Goal: Transaction & Acquisition: Purchase product/service

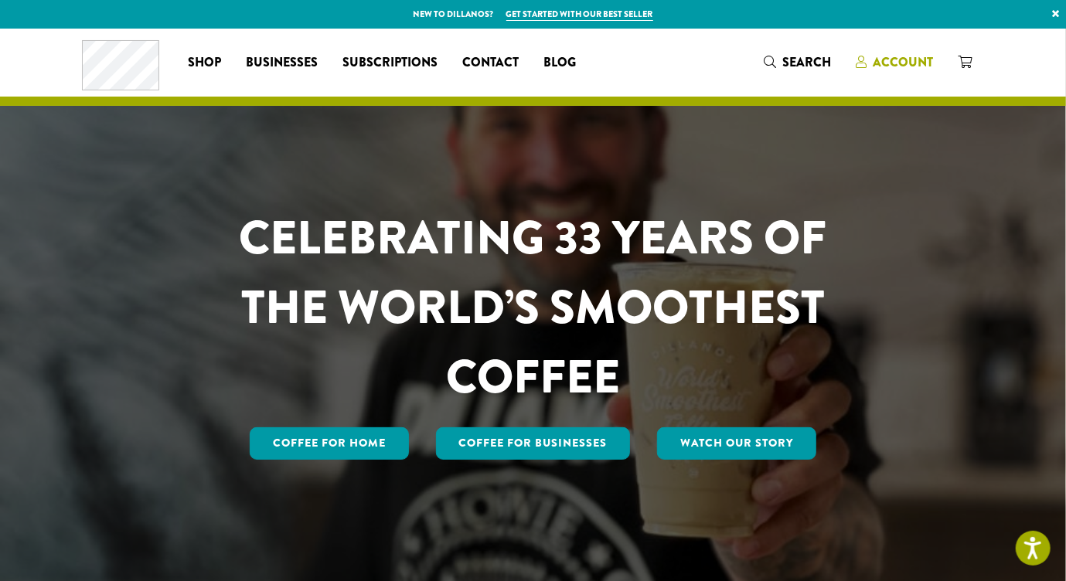
click at [867, 68] on icon at bounding box center [861, 62] width 11 height 12
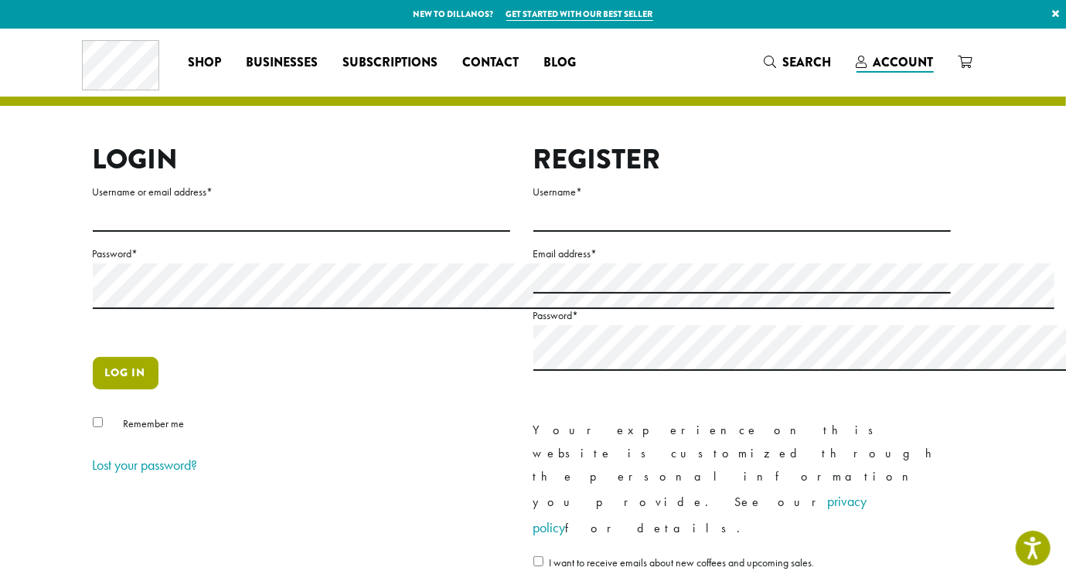
click at [93, 390] on button "Log in" at bounding box center [126, 373] width 66 height 32
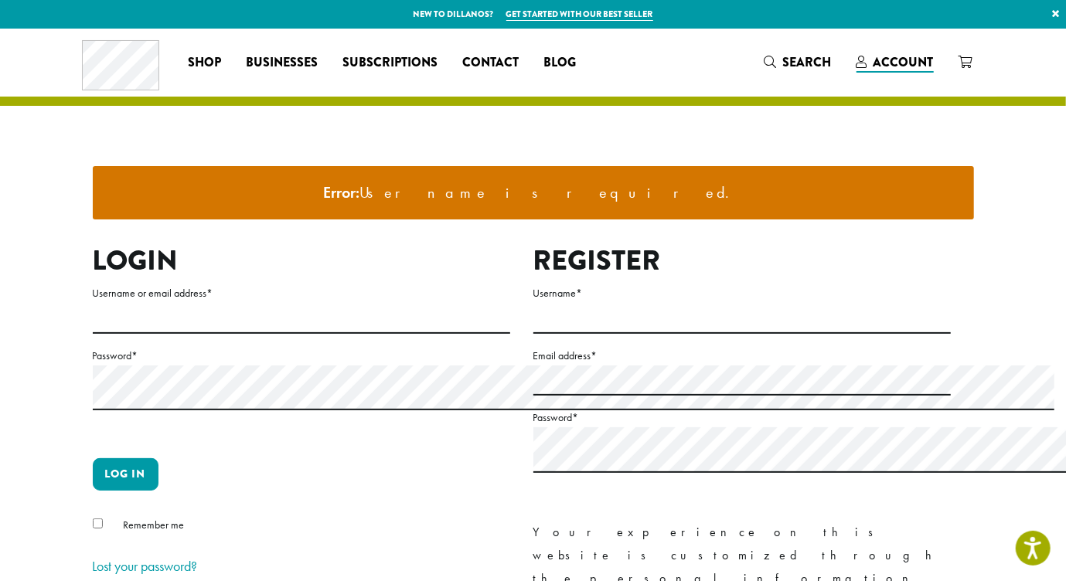
click at [93, 303] on label "Username or email address *" at bounding box center [301, 293] width 417 height 19
click at [93, 334] on input "Username or email address *" at bounding box center [301, 319] width 417 height 30
type input "**********"
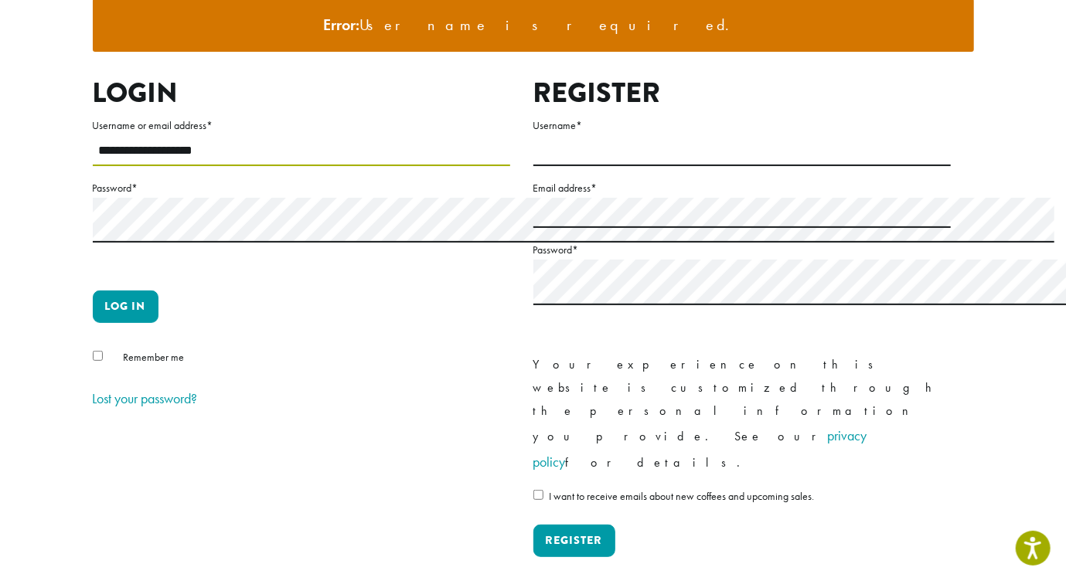
scroll to position [173, 0]
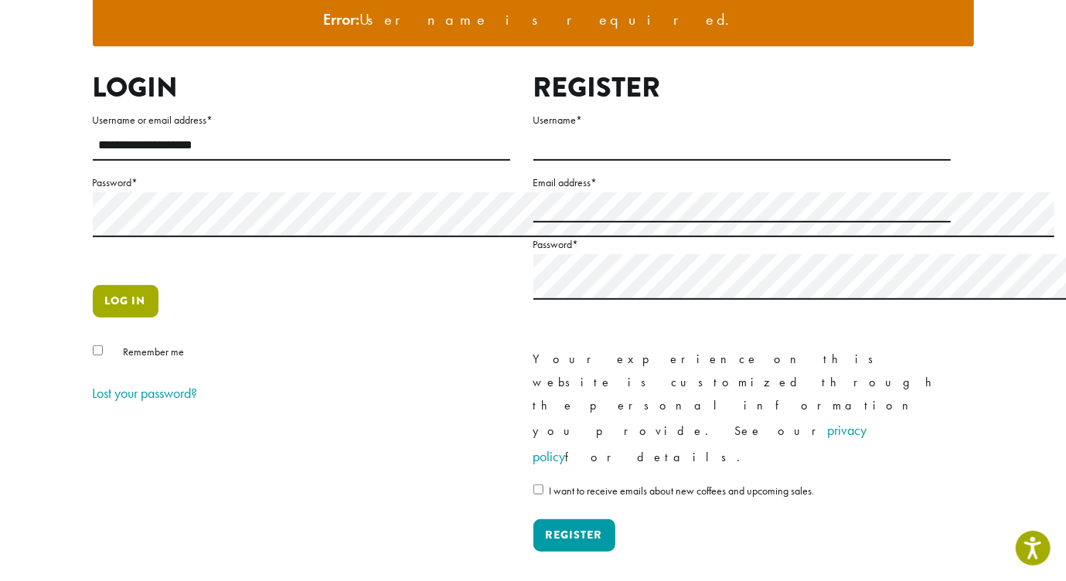
click at [93, 318] on button "Log in" at bounding box center [126, 301] width 66 height 32
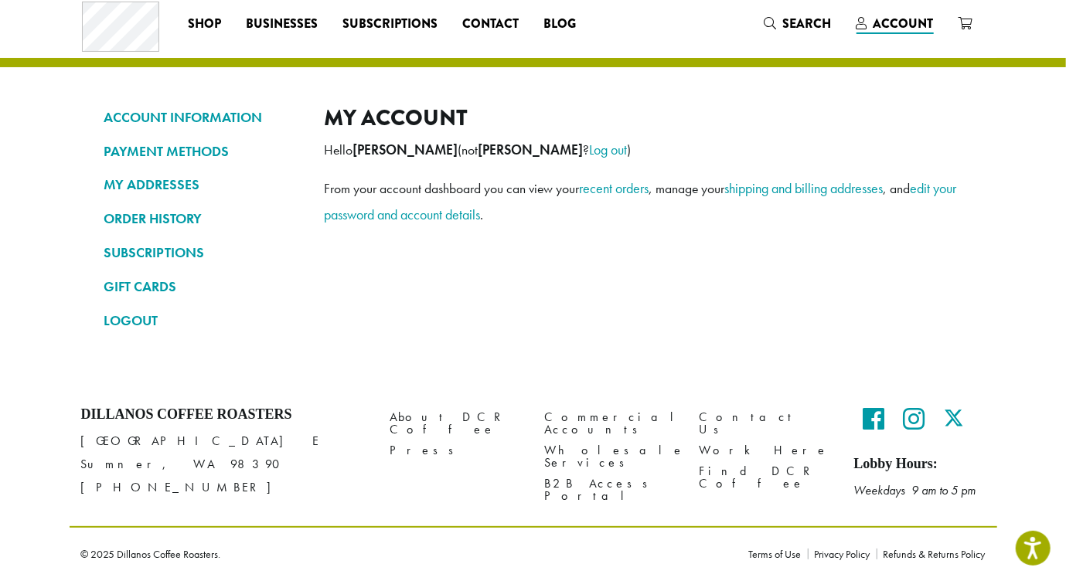
scroll to position [125, 0]
click at [580, 197] on link "recent orders" at bounding box center [615, 188] width 70 height 18
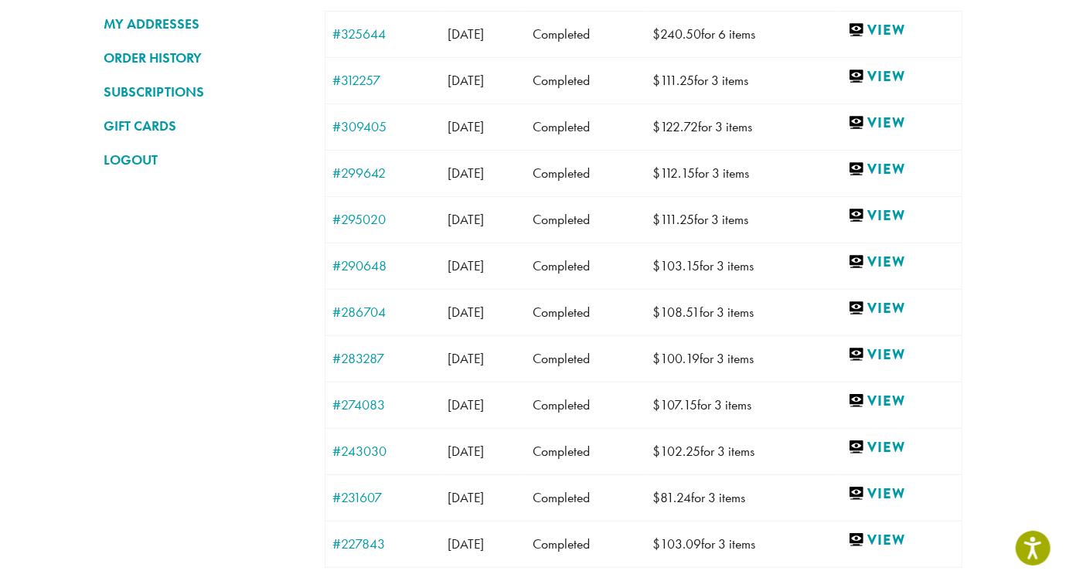
scroll to position [195, 0]
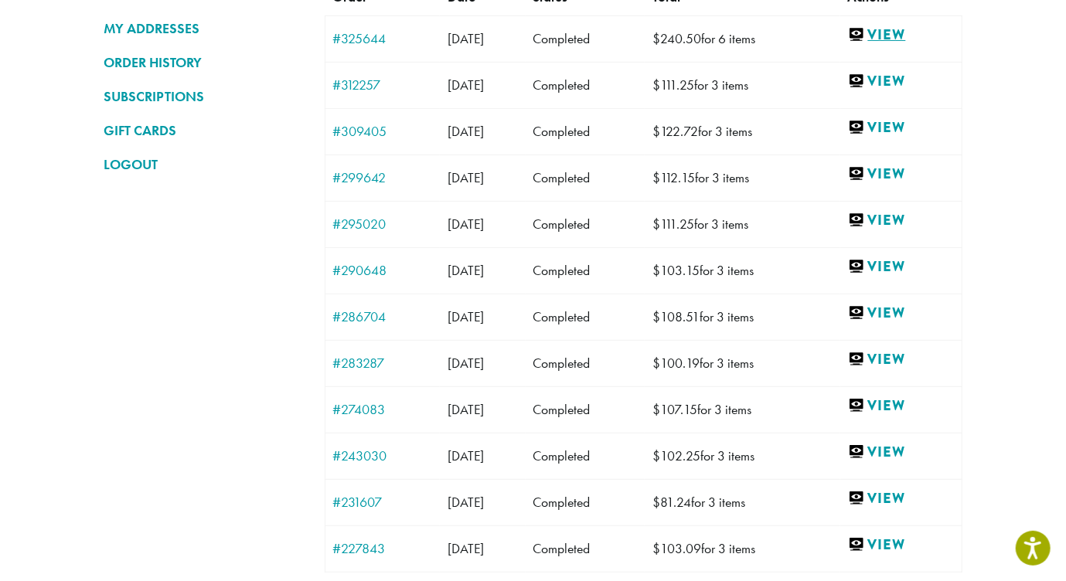
click at [923, 45] on link "View" at bounding box center [901, 35] width 106 height 19
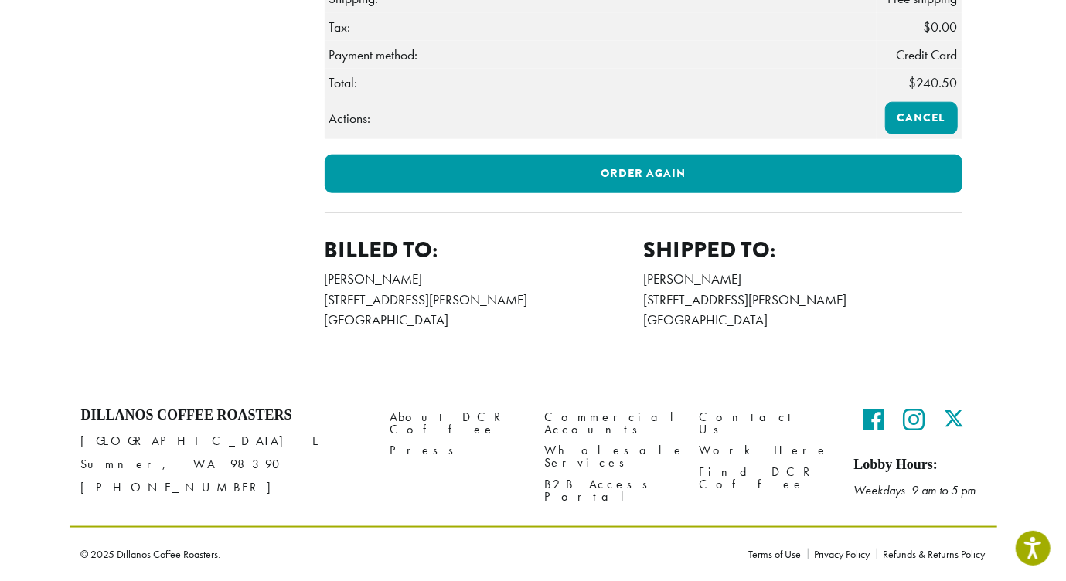
scroll to position [1325, 0]
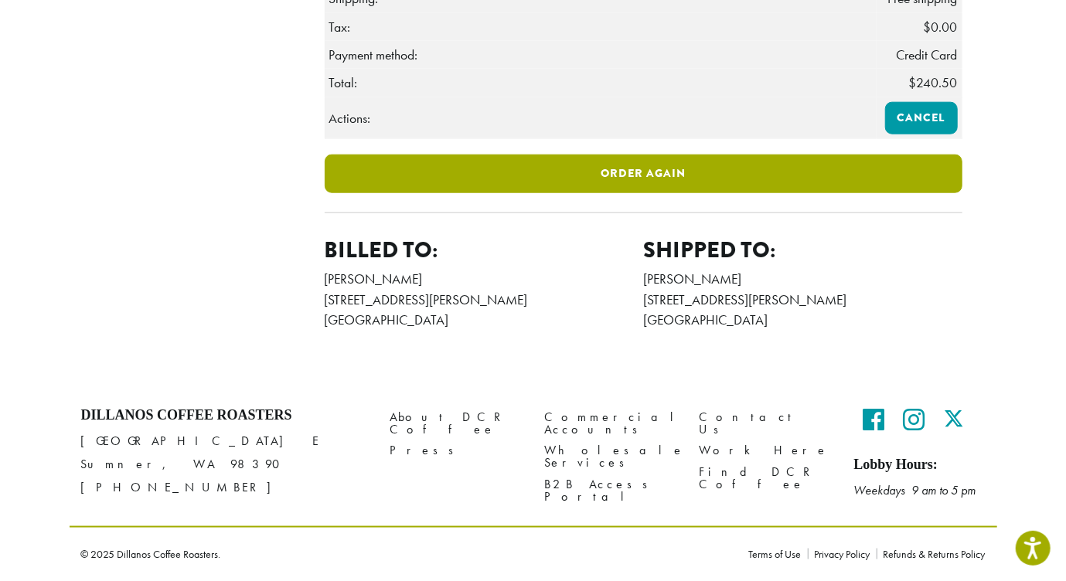
click at [564, 193] on link "Order again" at bounding box center [644, 174] width 638 height 39
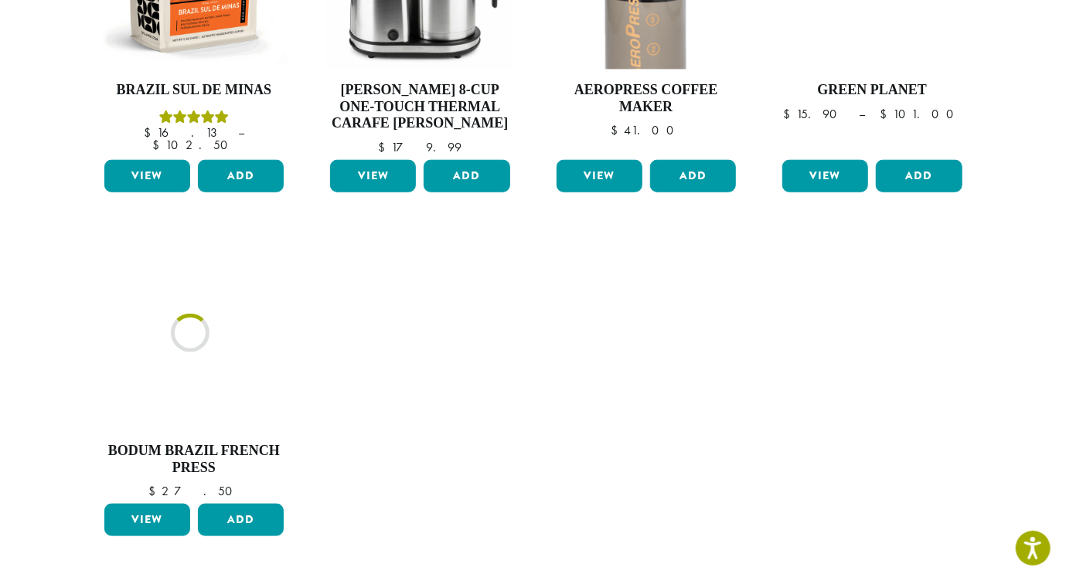
scroll to position [720, 0]
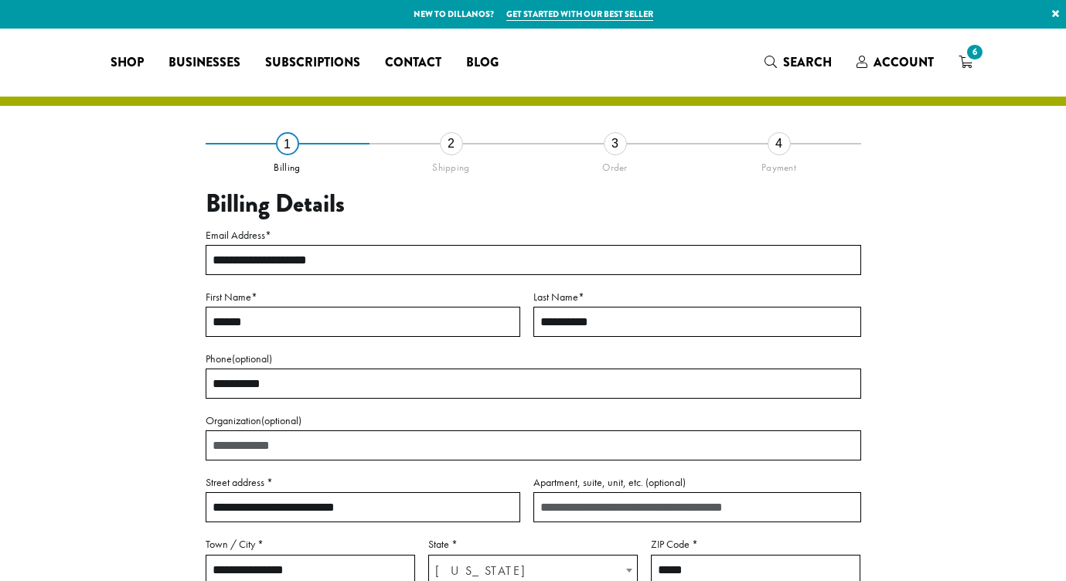
select select "**"
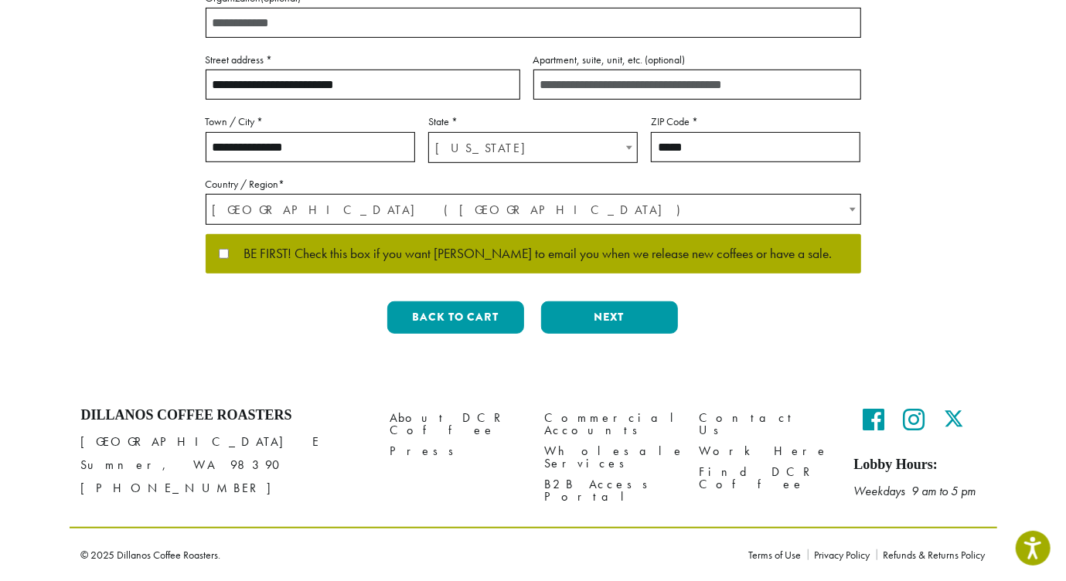
scroll to position [661, 0]
click at [606, 334] on button "Next" at bounding box center [609, 317] width 137 height 32
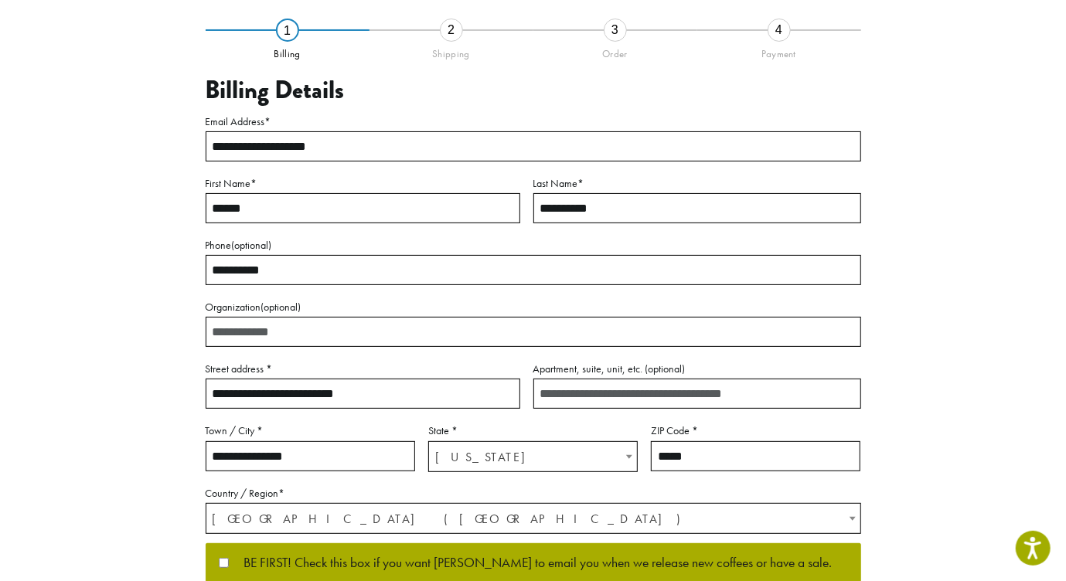
scroll to position [113, 0]
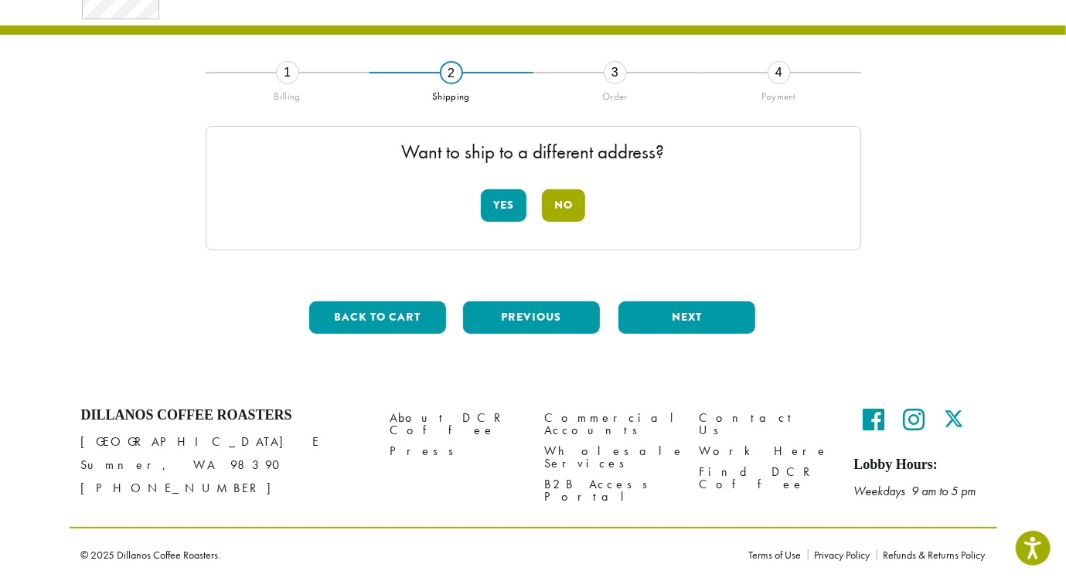
click at [561, 189] on button "No" at bounding box center [563, 205] width 43 height 32
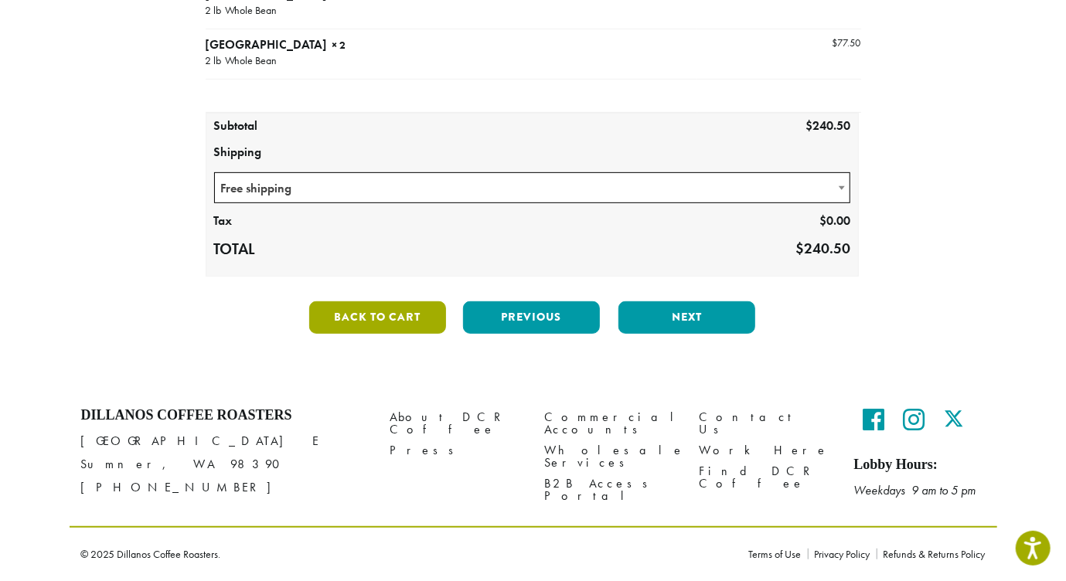
scroll to position [397, 0]
click at [401, 334] on button "Back to cart" at bounding box center [377, 317] width 137 height 32
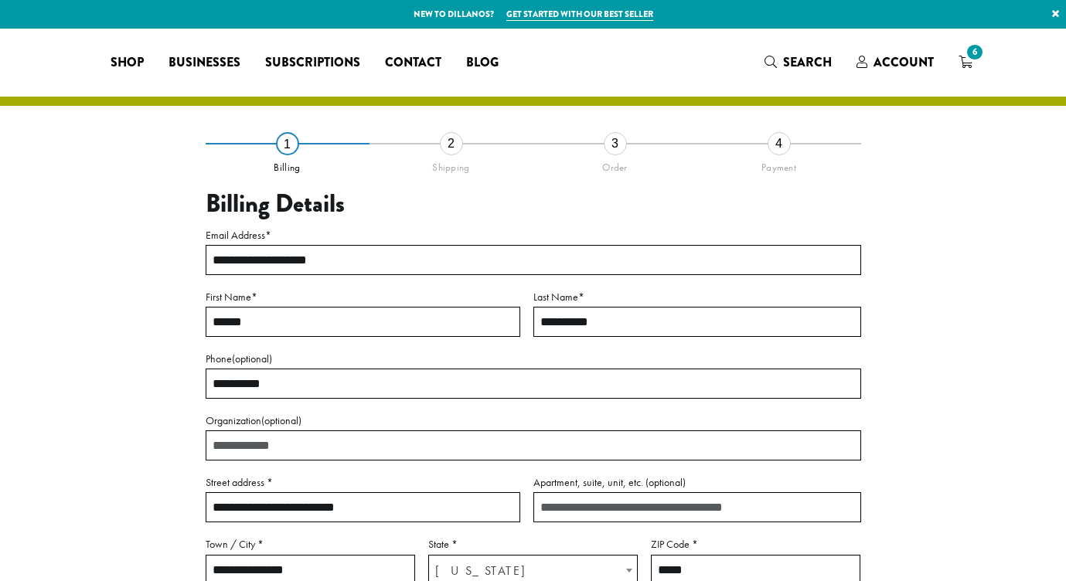
select select "**"
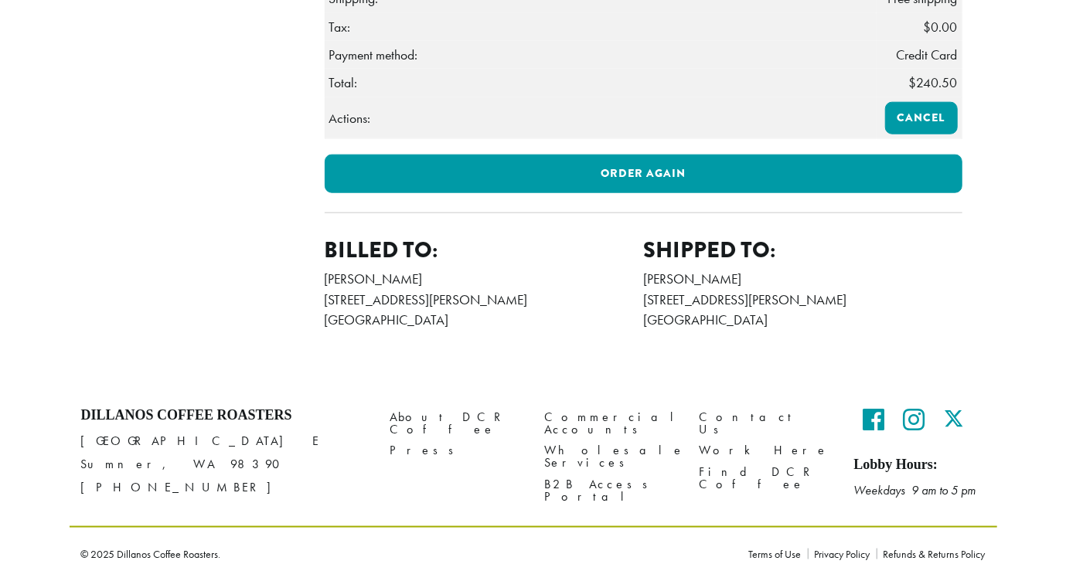
scroll to position [1325, 0]
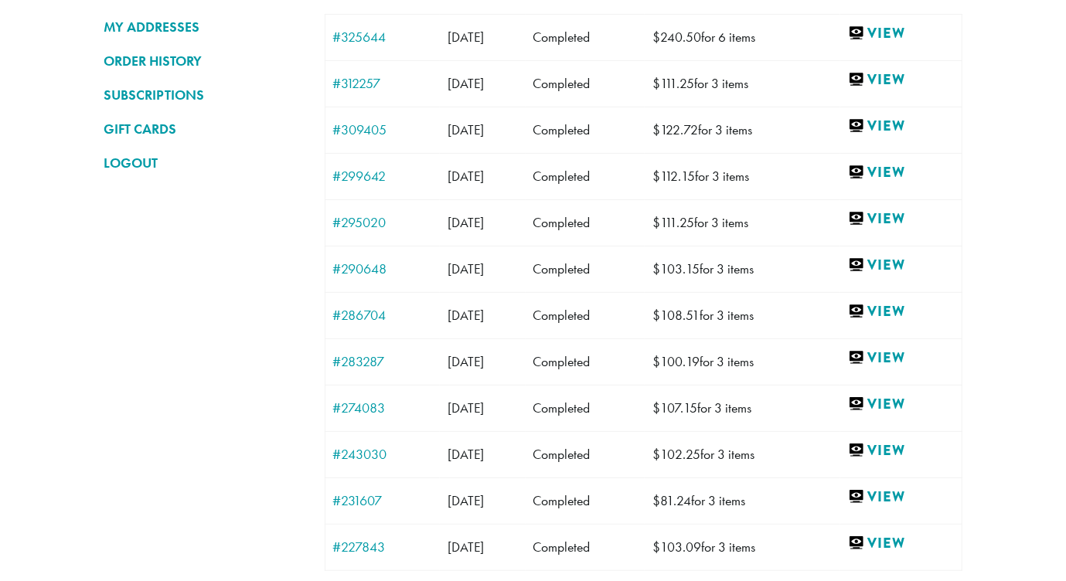
scroll to position [196, 0]
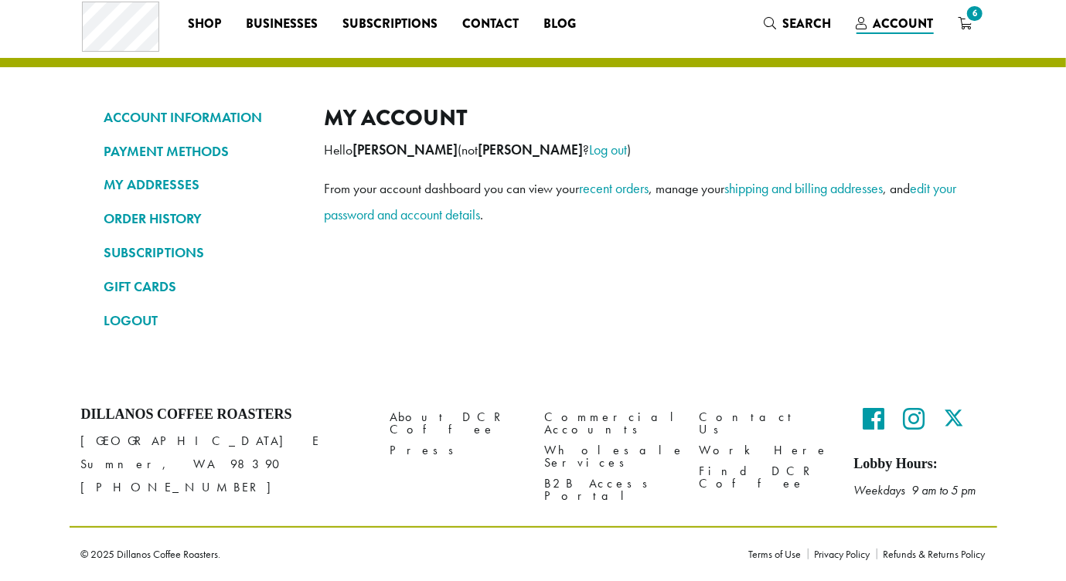
scroll to position [125, 0]
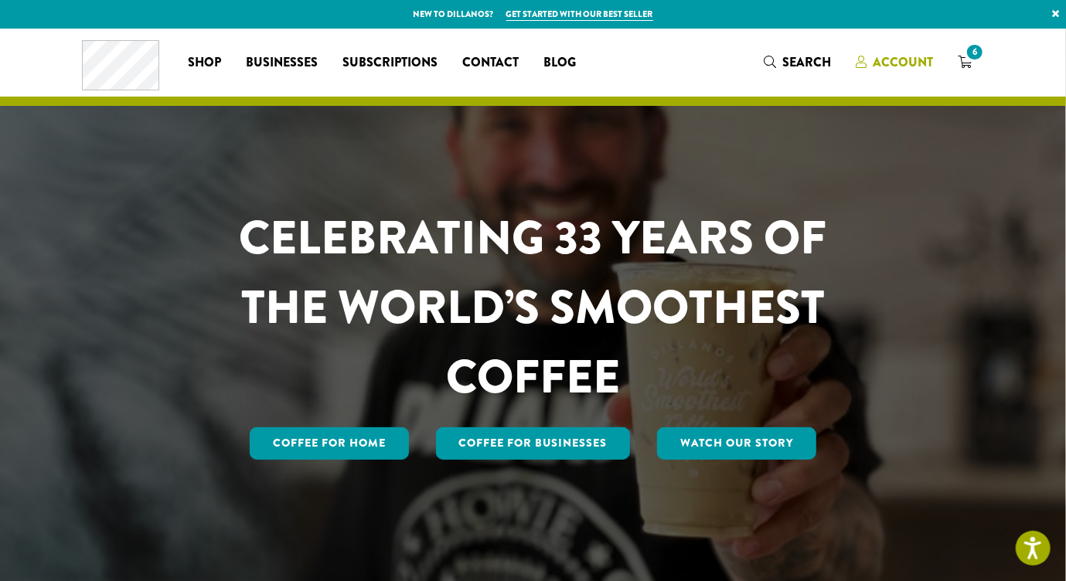
click at [867, 68] on icon at bounding box center [861, 62] width 11 height 12
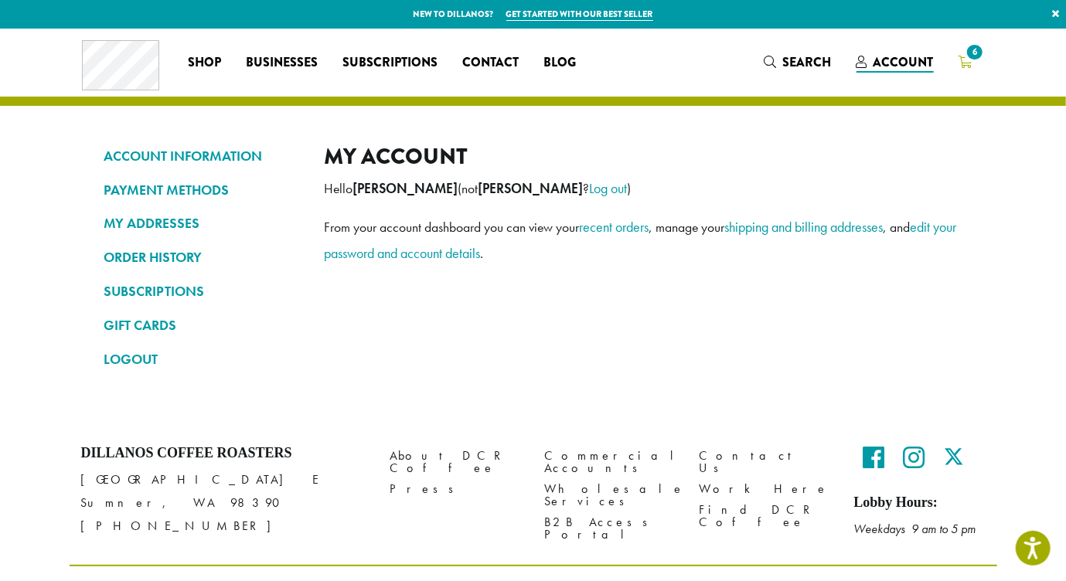
click at [964, 63] on span "6" at bounding box center [974, 52] width 21 height 21
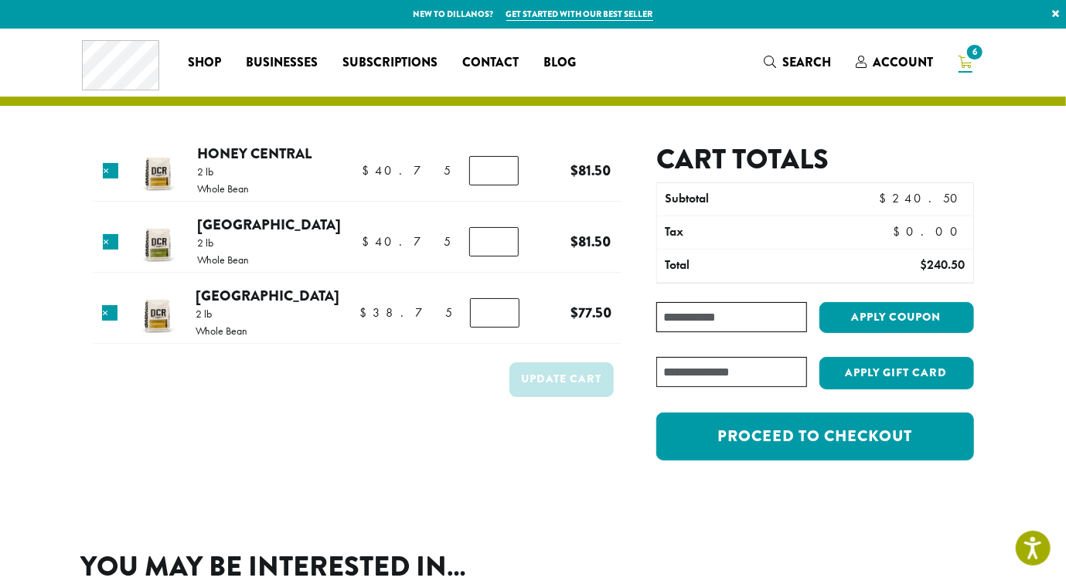
click at [964, 63] on span "6" at bounding box center [974, 52] width 21 height 21
click at [958, 73] on span "6" at bounding box center [965, 62] width 14 height 19
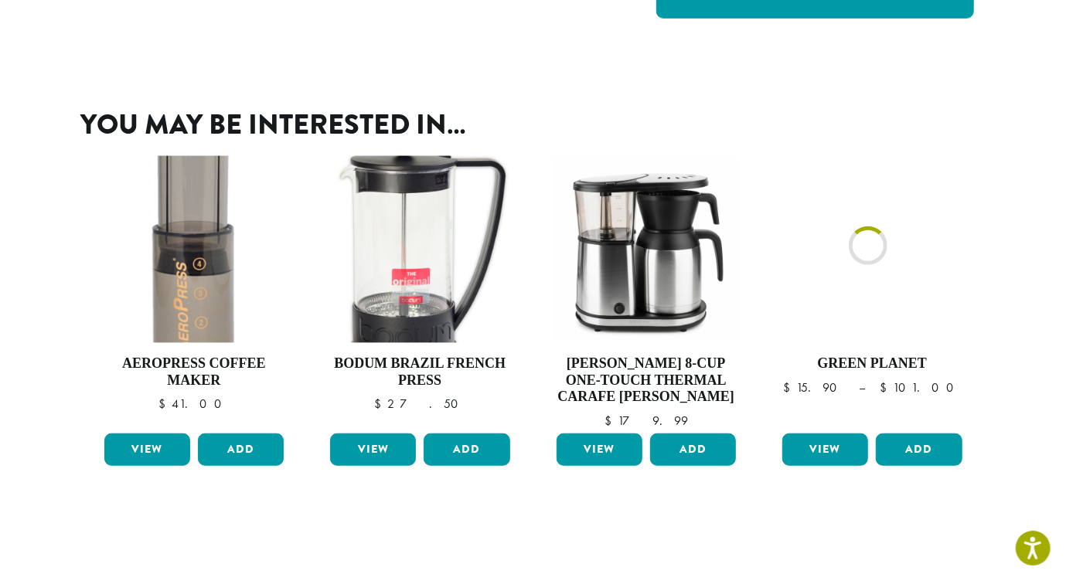
scroll to position [496, 0]
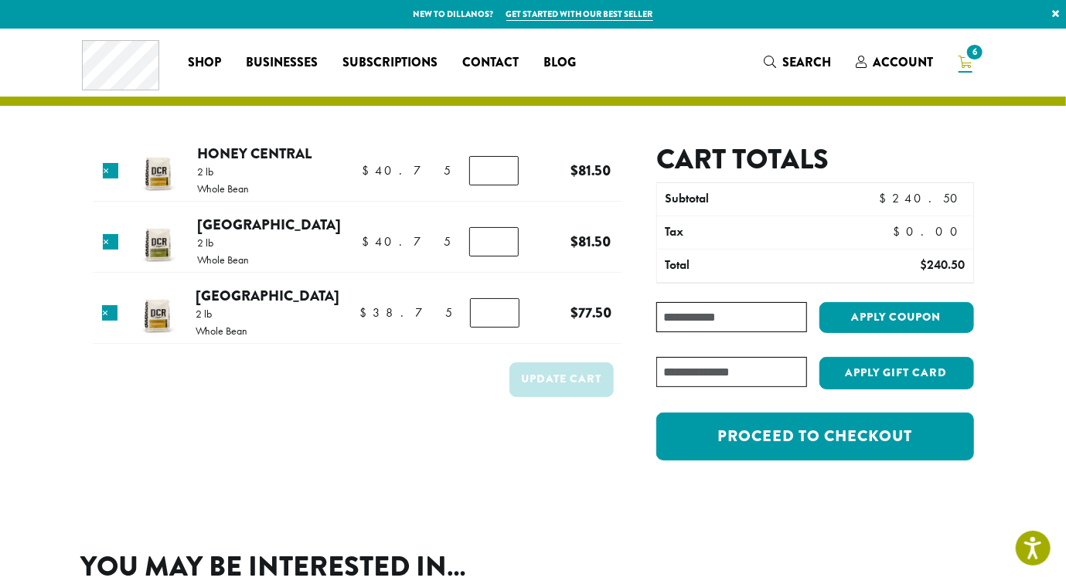
click at [964, 63] on span "6" at bounding box center [974, 52] width 21 height 21
click at [968, 60] on span "6" at bounding box center [974, 52] width 21 height 21
click at [958, 73] on span "6" at bounding box center [965, 62] width 14 height 19
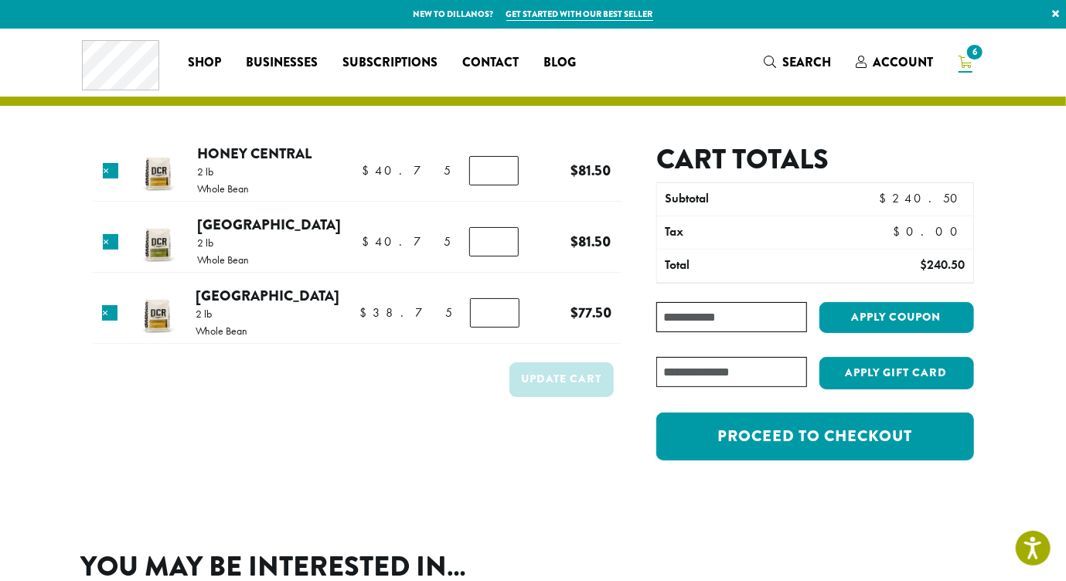
click at [958, 73] on span "6" at bounding box center [965, 62] width 14 height 19
click at [964, 75] on link "6" at bounding box center [965, 62] width 39 height 26
click at [1051, 22] on link "×" at bounding box center [1055, 14] width 21 height 28
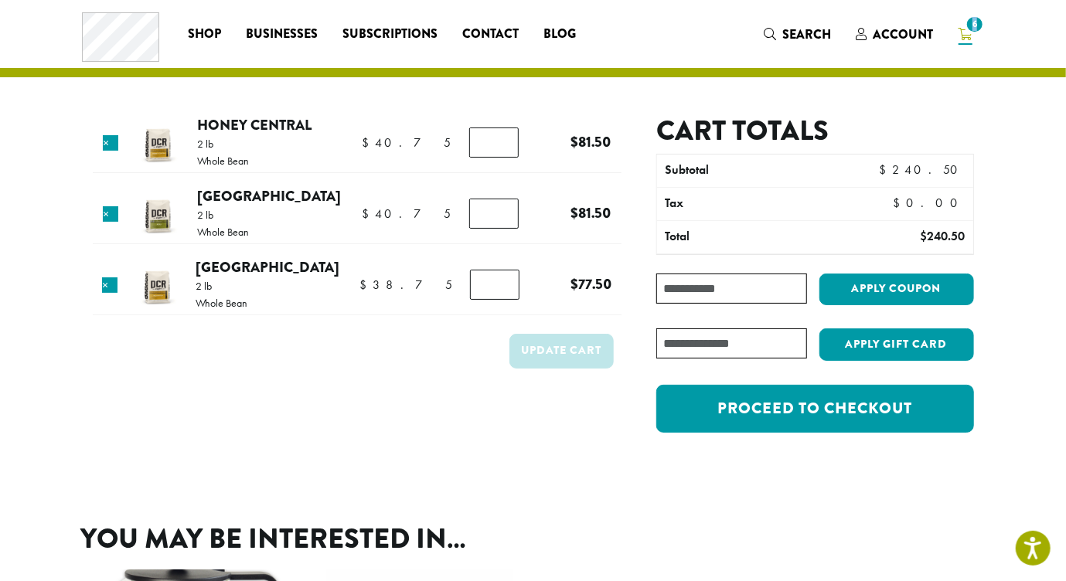
click at [964, 30] on span "6" at bounding box center [974, 24] width 21 height 21
drag, startPoint x: 960, startPoint y: 30, endPoint x: 956, endPoint y: 37, distance: 8.0
click at [964, 30] on span "6" at bounding box center [974, 24] width 21 height 21
click at [964, 22] on span "6" at bounding box center [974, 24] width 21 height 21
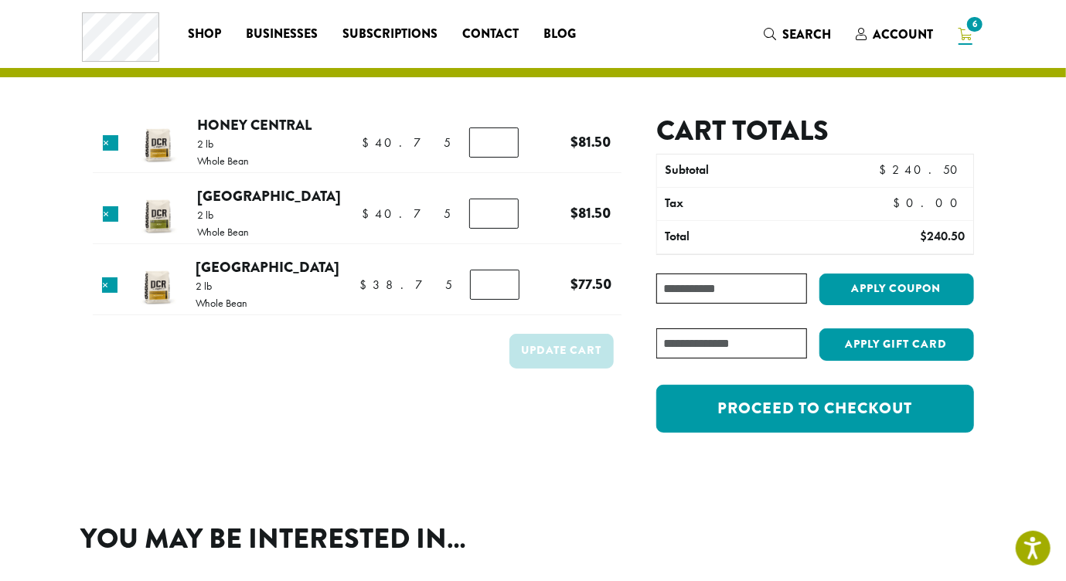
click at [964, 22] on span "6" at bounding box center [974, 24] width 21 height 21
drag, startPoint x: 958, startPoint y: 22, endPoint x: 889, endPoint y: 53, distance: 75.4
click at [964, 22] on span "6" at bounding box center [974, 24] width 21 height 21
click at [867, 40] on icon at bounding box center [861, 34] width 11 height 12
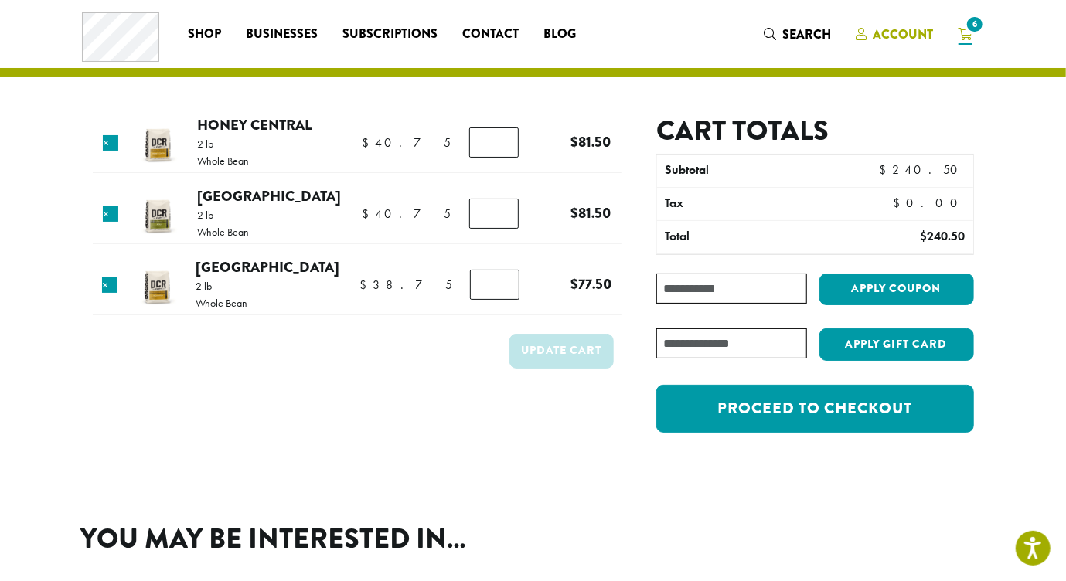
drag, startPoint x: 892, startPoint y: 41, endPoint x: 880, endPoint y: 39, distance: 11.8
click at [867, 40] on icon at bounding box center [861, 34] width 11 height 12
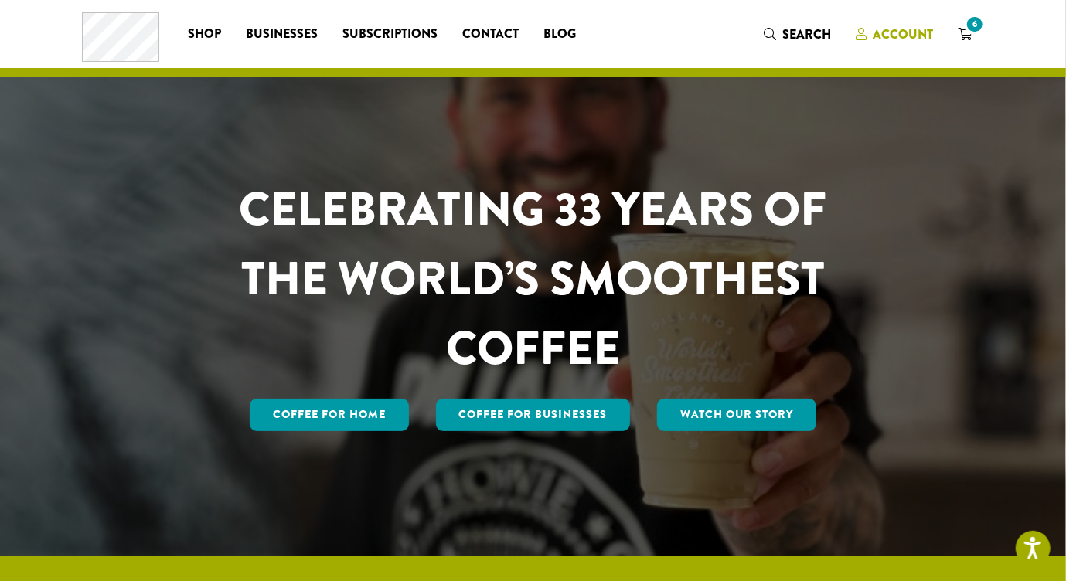
click at [867, 40] on icon at bounding box center [861, 34] width 11 height 12
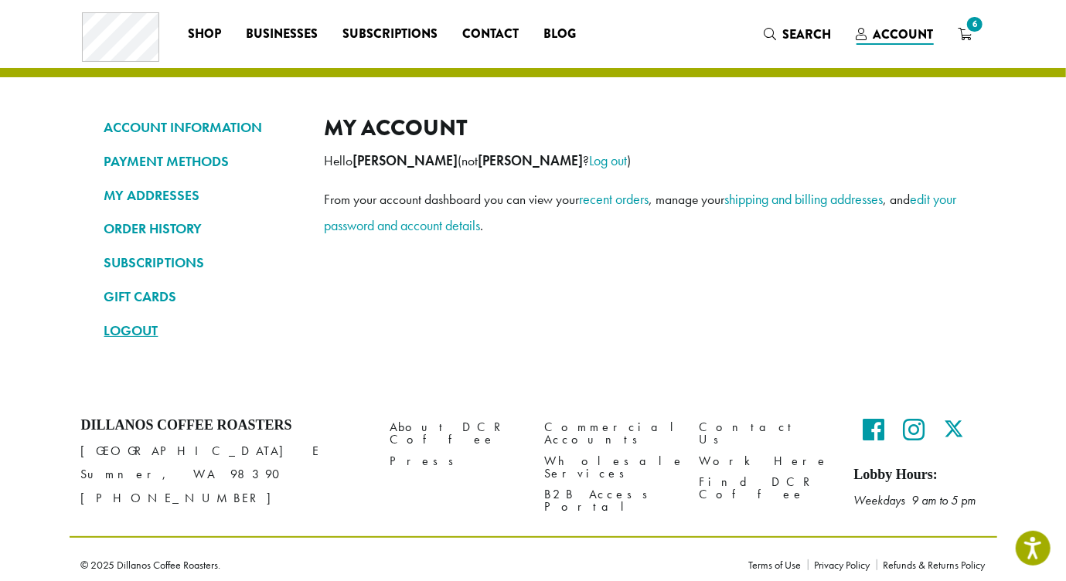
click at [104, 344] on link "LOGOUT" at bounding box center [202, 331] width 197 height 26
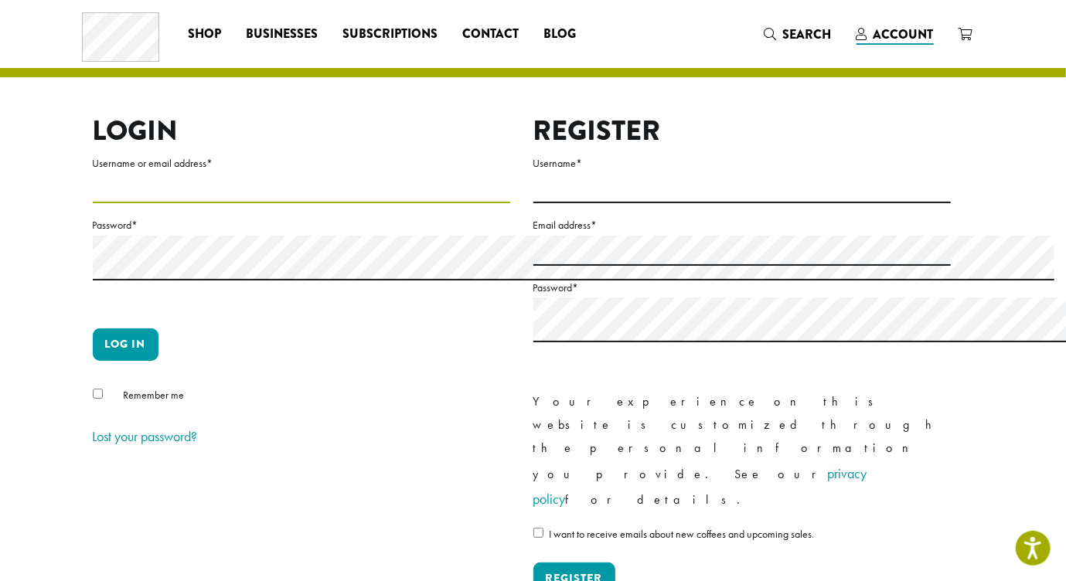
click at [93, 203] on input "Username or email address *" at bounding box center [301, 188] width 417 height 30
type input "**********"
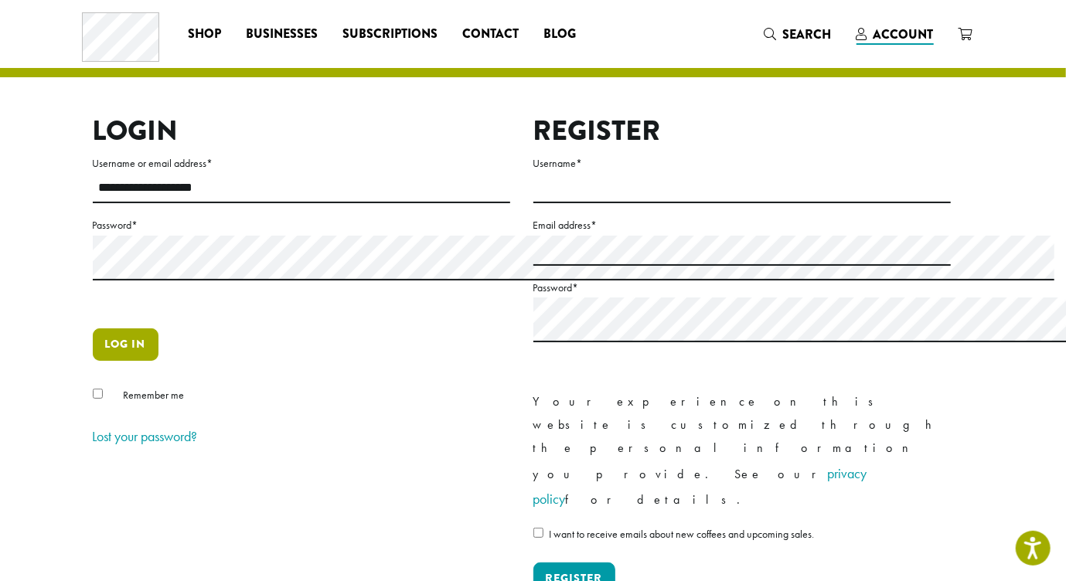
click at [93, 361] on button "Log in" at bounding box center [126, 344] width 66 height 32
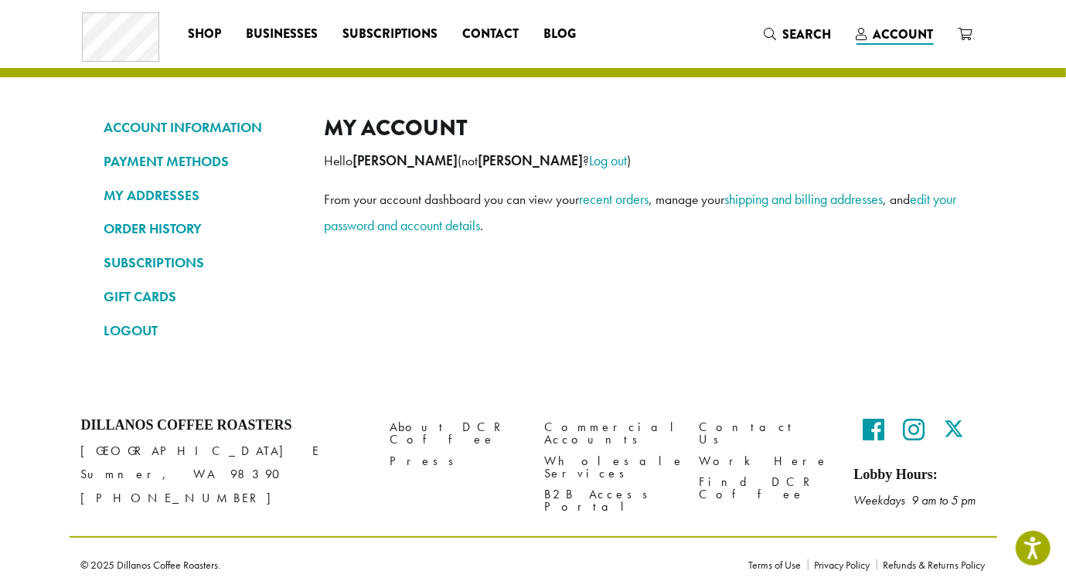
click at [0, 0] on icon at bounding box center [0, 0] width 0 height 0
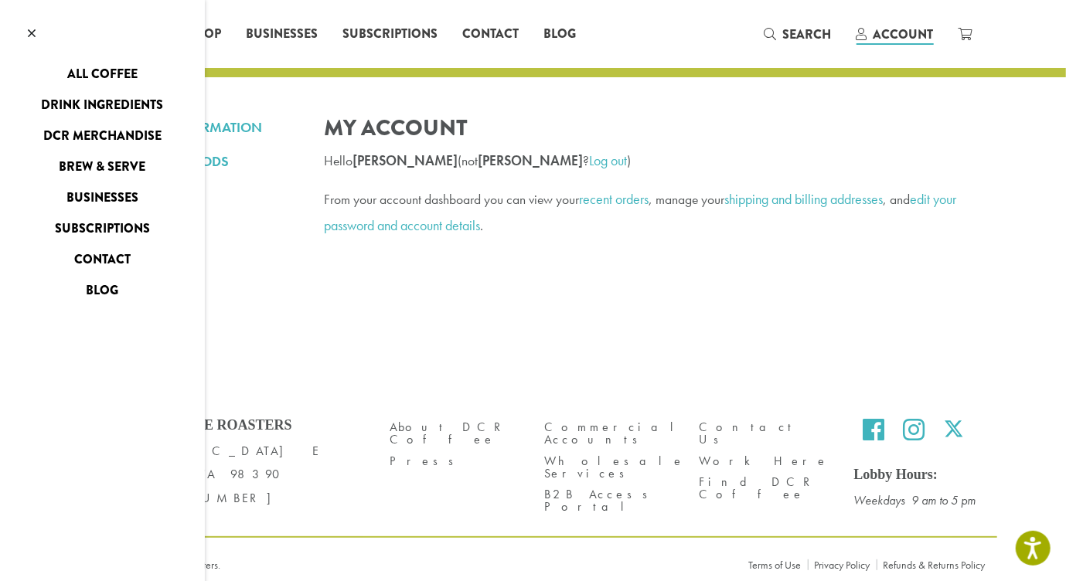
click at [67, 87] on link "All Coffee" at bounding box center [102, 74] width 205 height 25
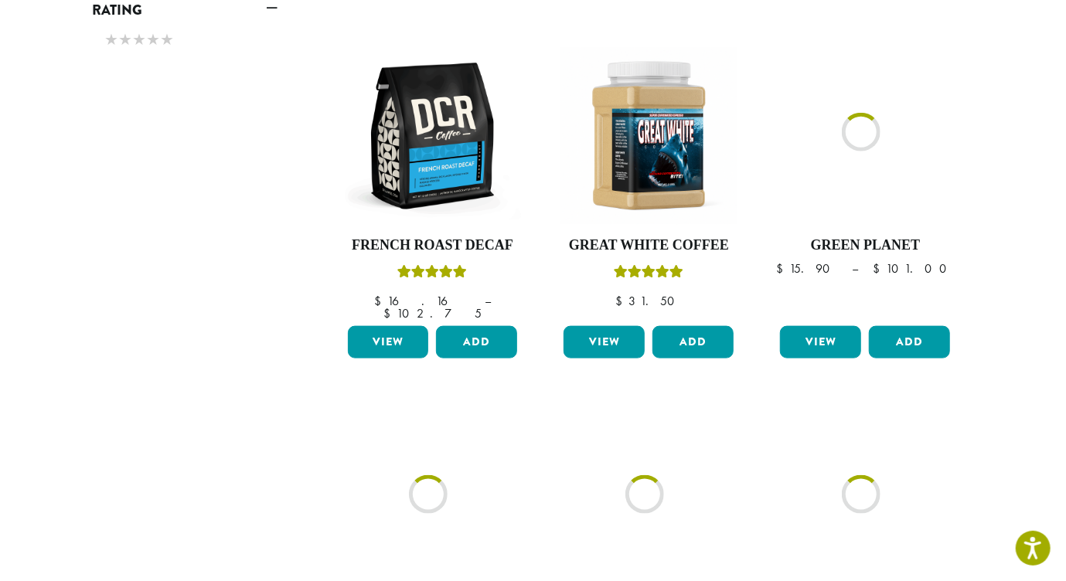
scroll to position [909, 0]
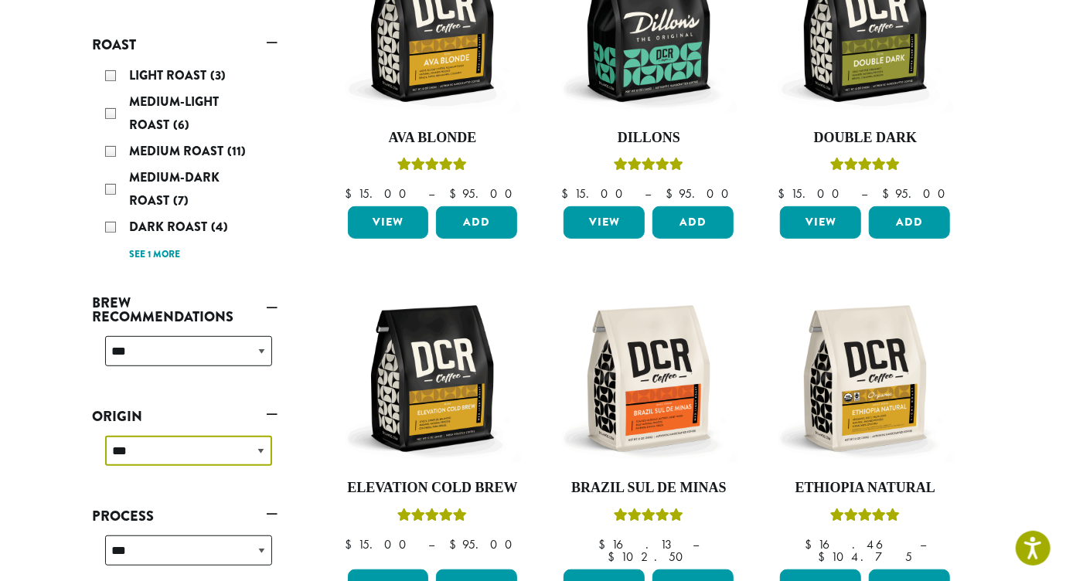
scroll to position [300, 0]
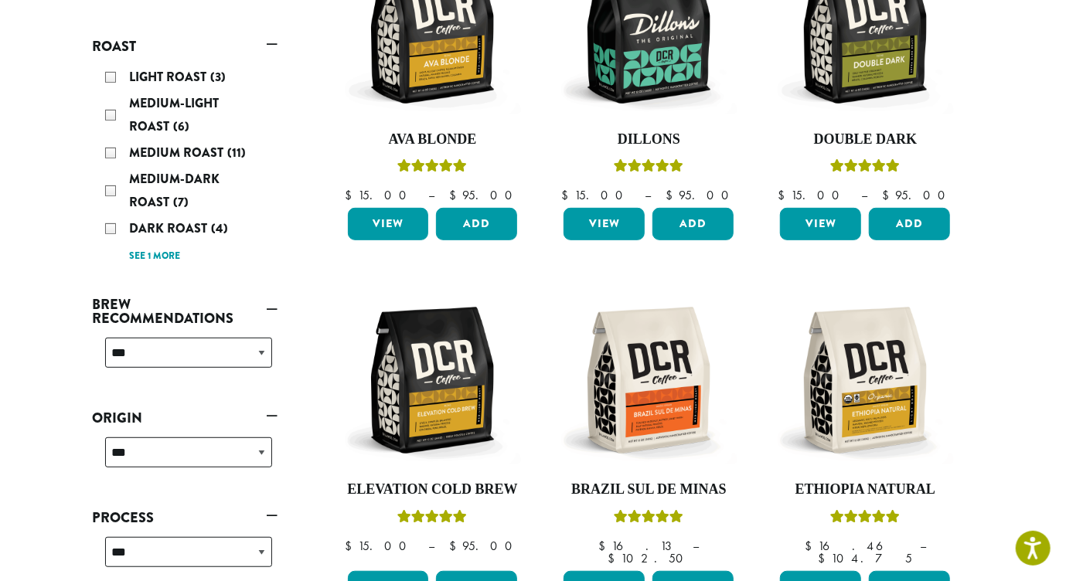
select select "**********"
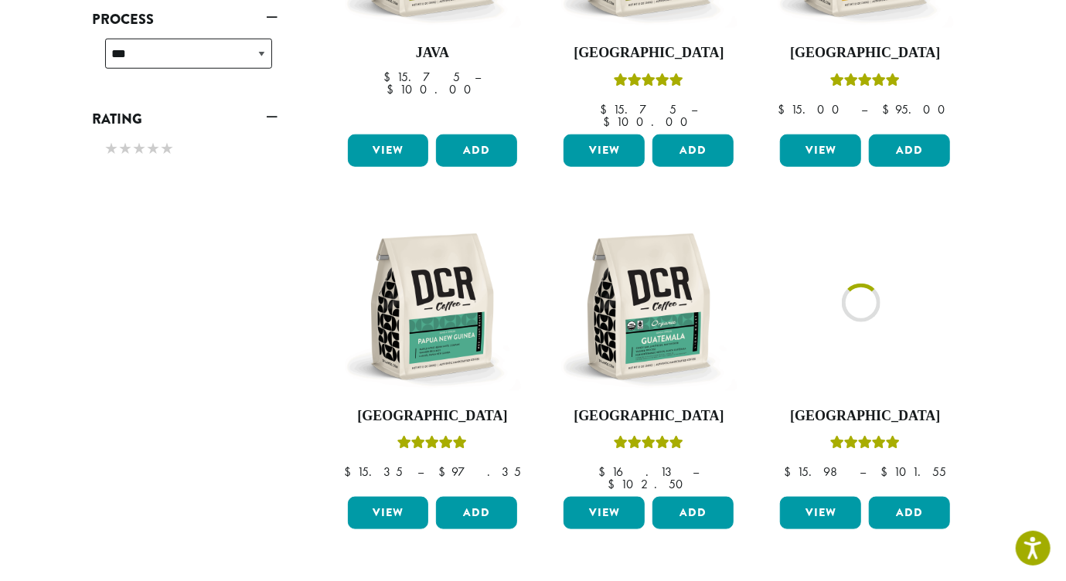
scroll to position [741, 0]
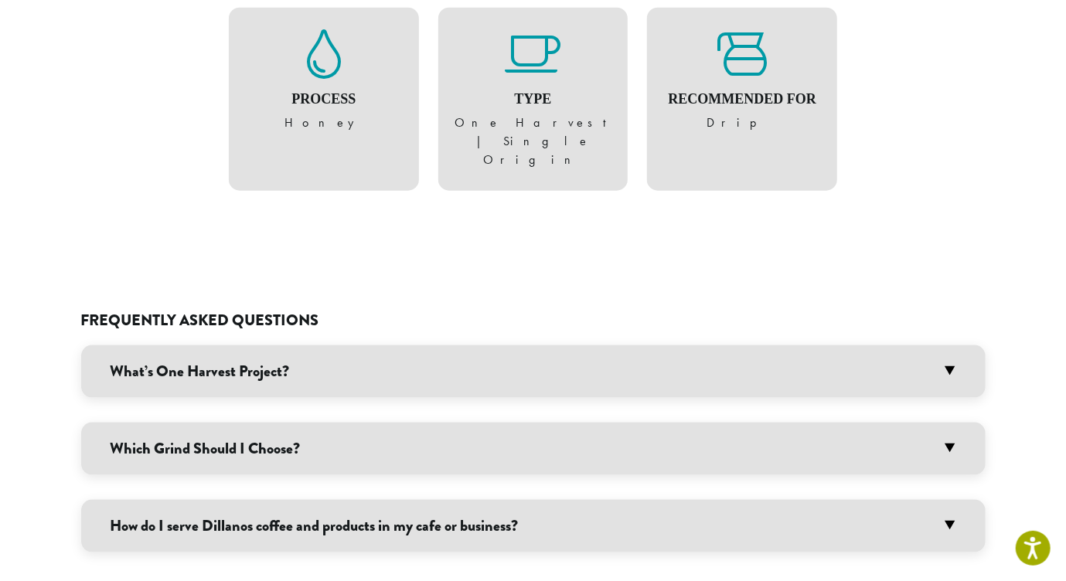
scroll to position [944, 0]
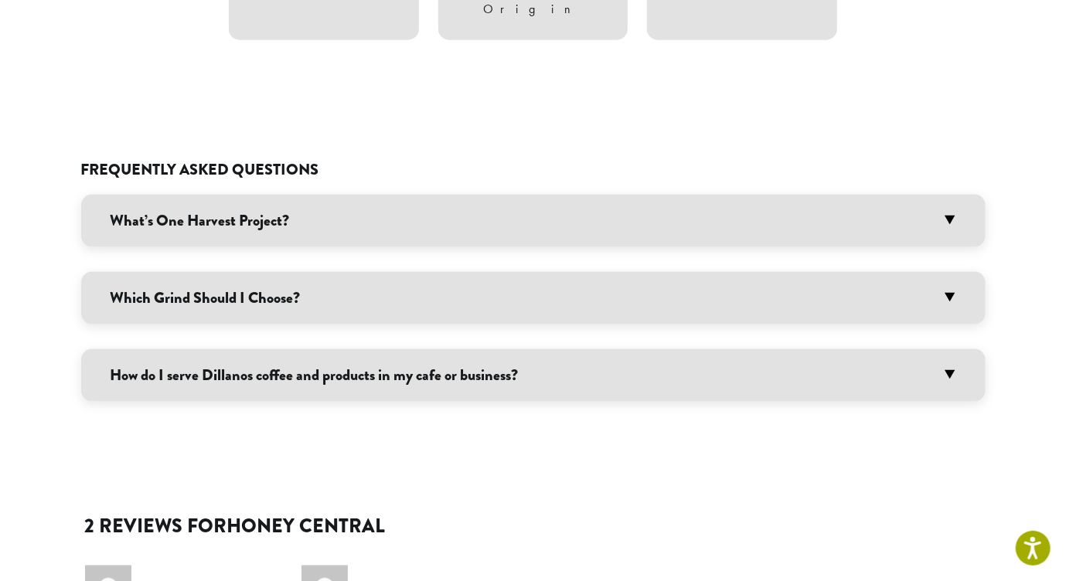
scroll to position [1087, 0]
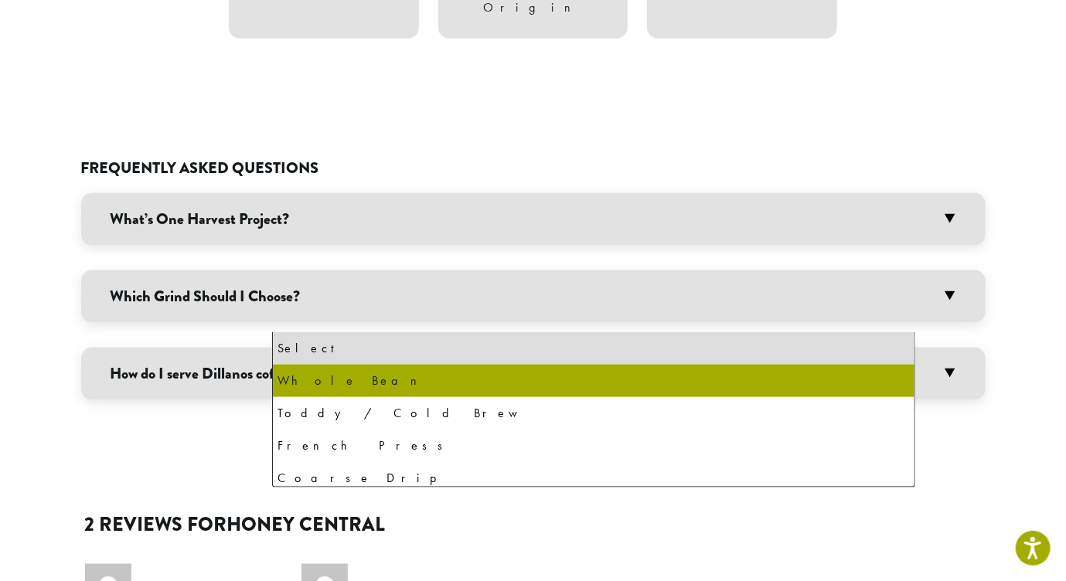
select select "**********"
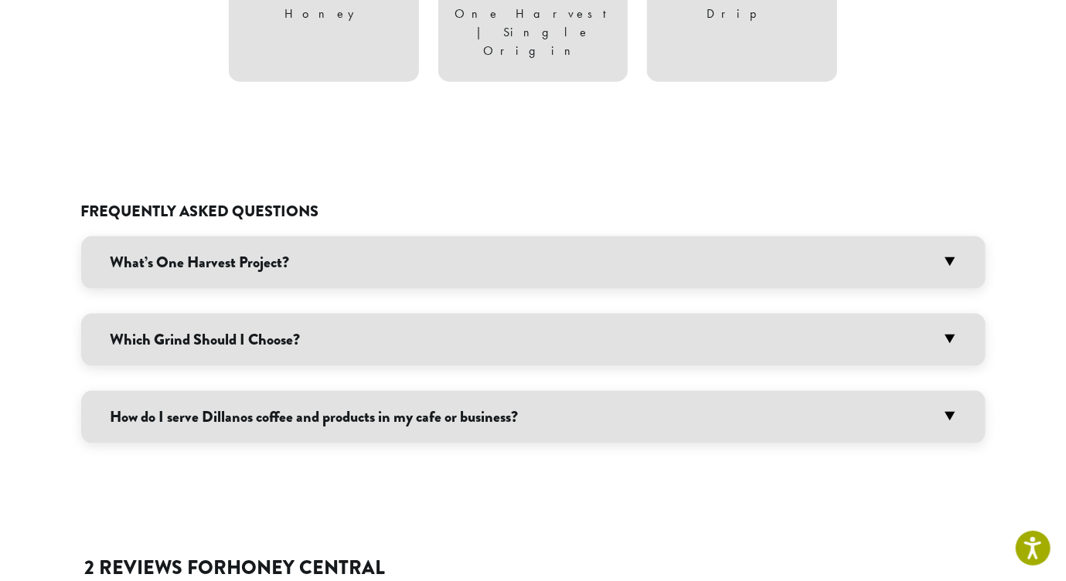
type input "*"
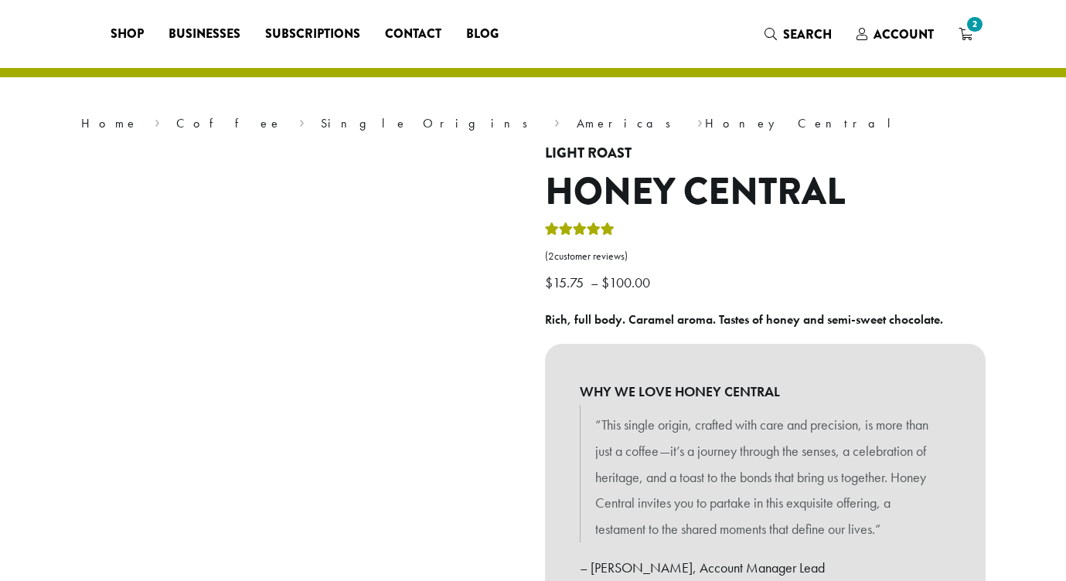
select select "**********"
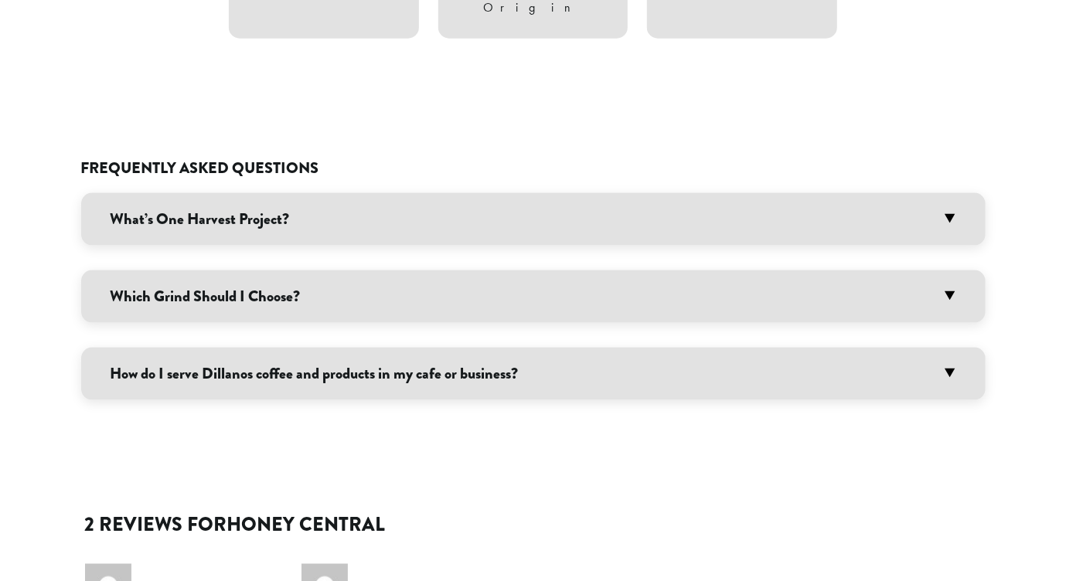
scroll to position [1087, 0]
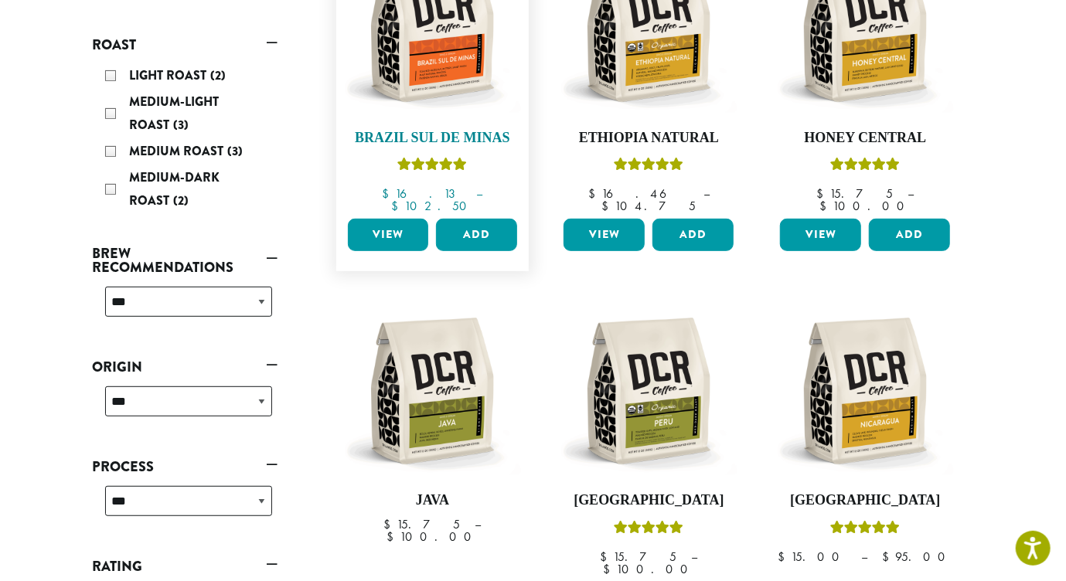
scroll to position [303, 0]
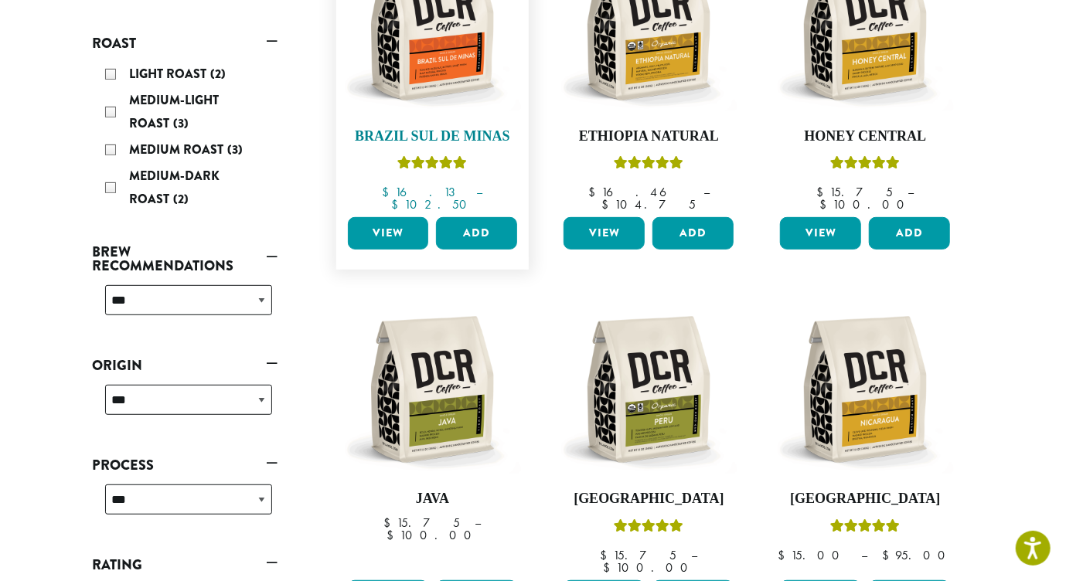
click at [521, 116] on img at bounding box center [432, 27] width 178 height 178
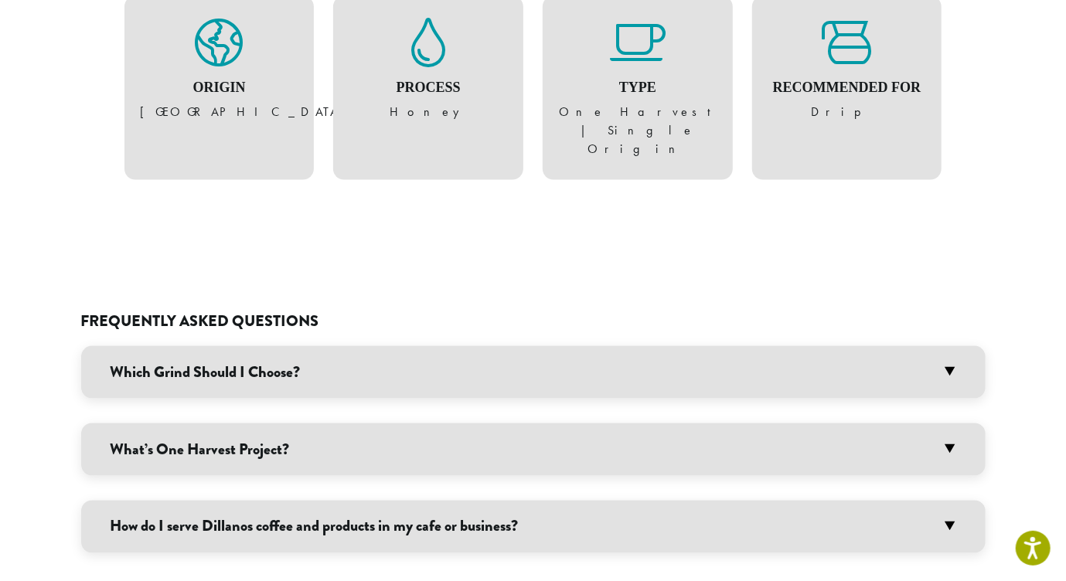
scroll to position [1107, 0]
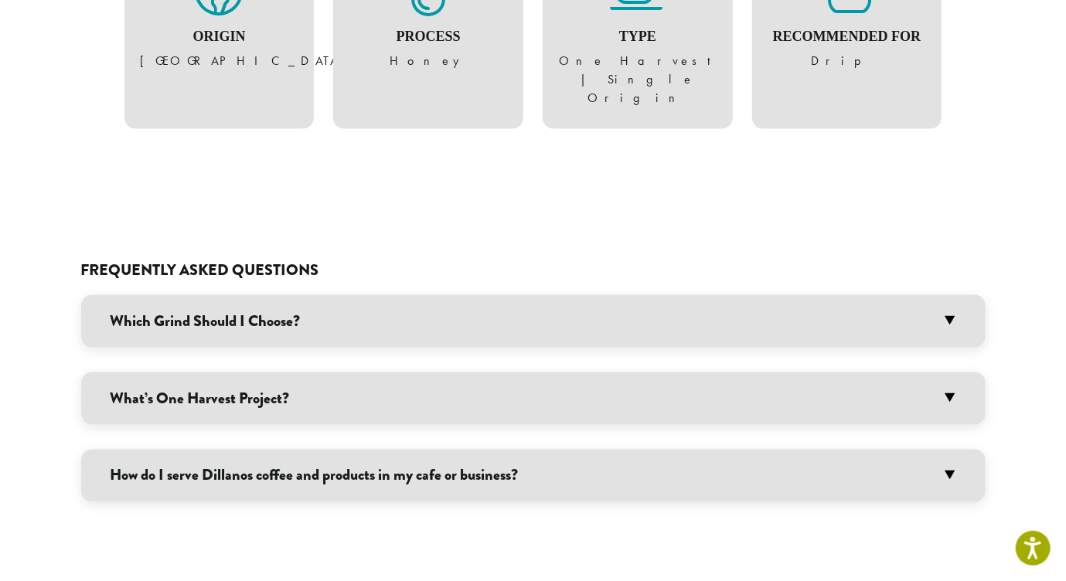
scroll to position [1159, 0]
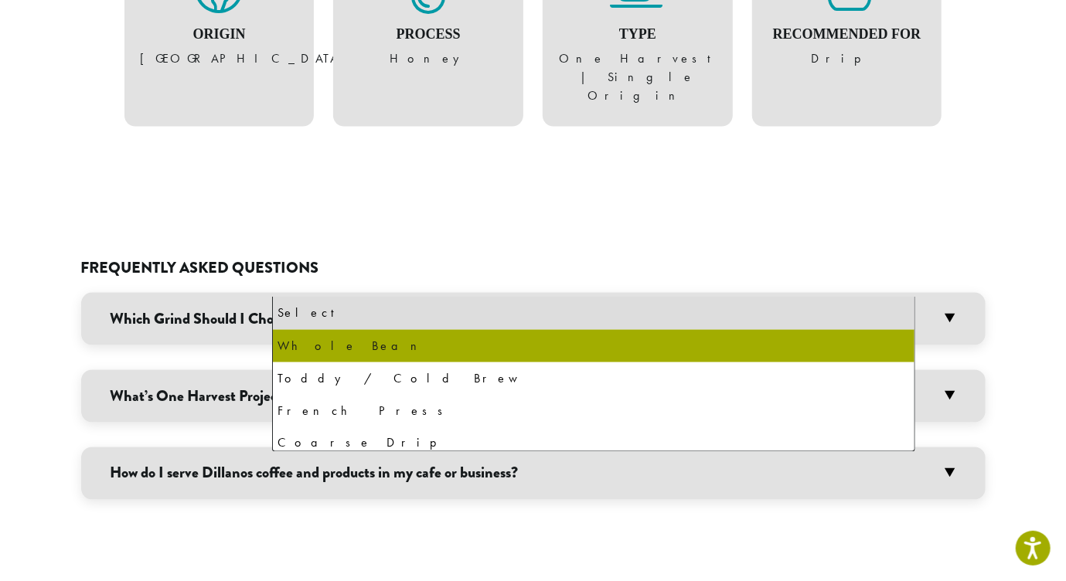
select select "**********"
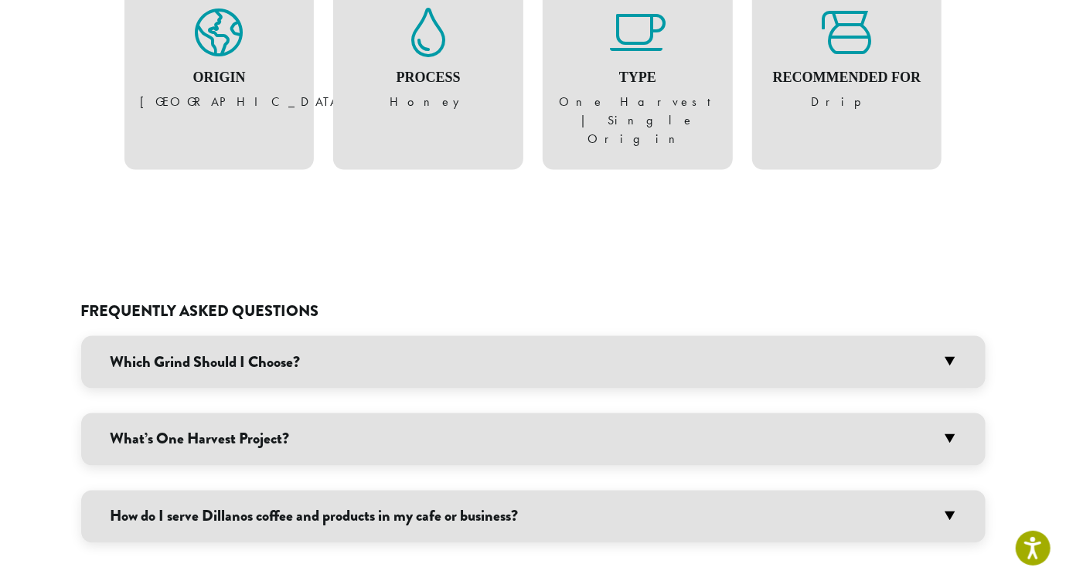
type input "*"
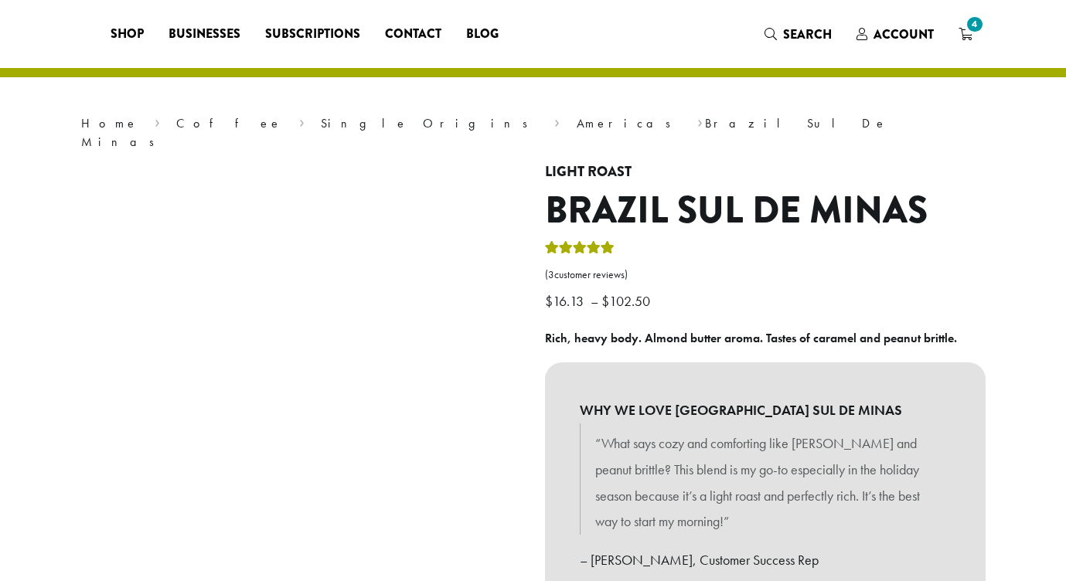
select select "**********"
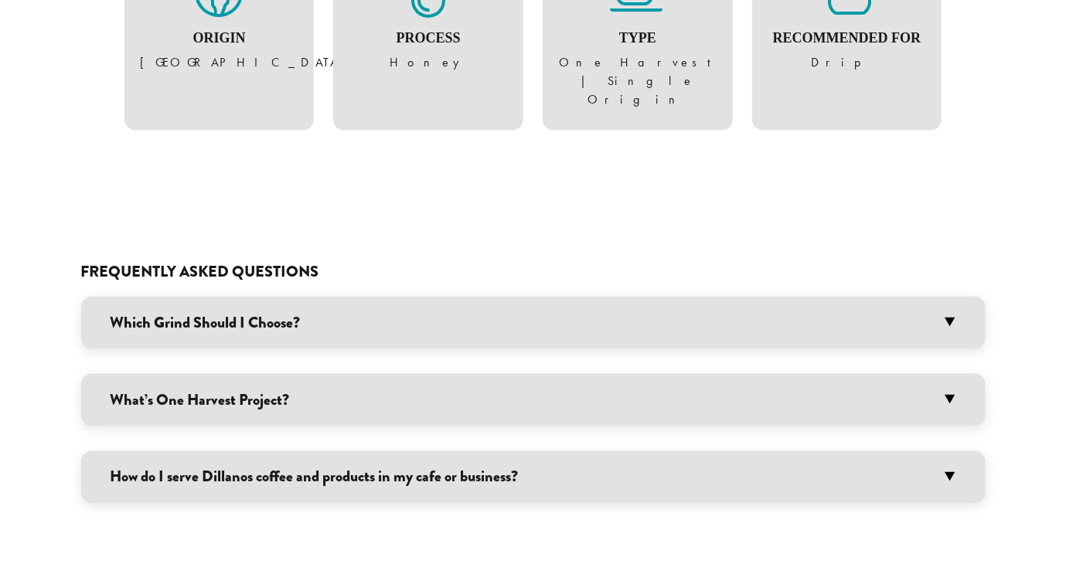
scroll to position [1155, 0]
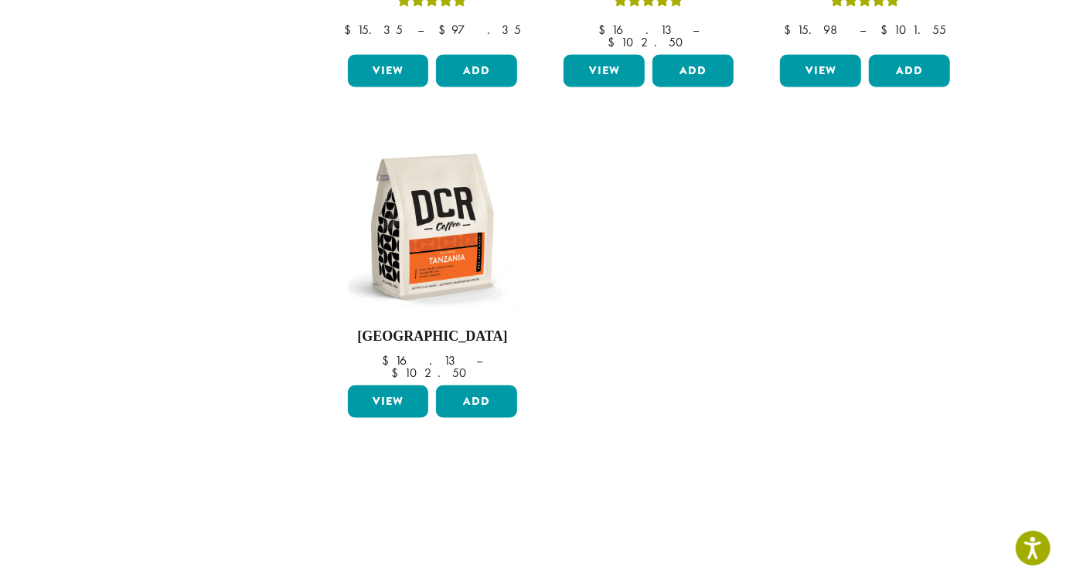
scroll to position [1193, 0]
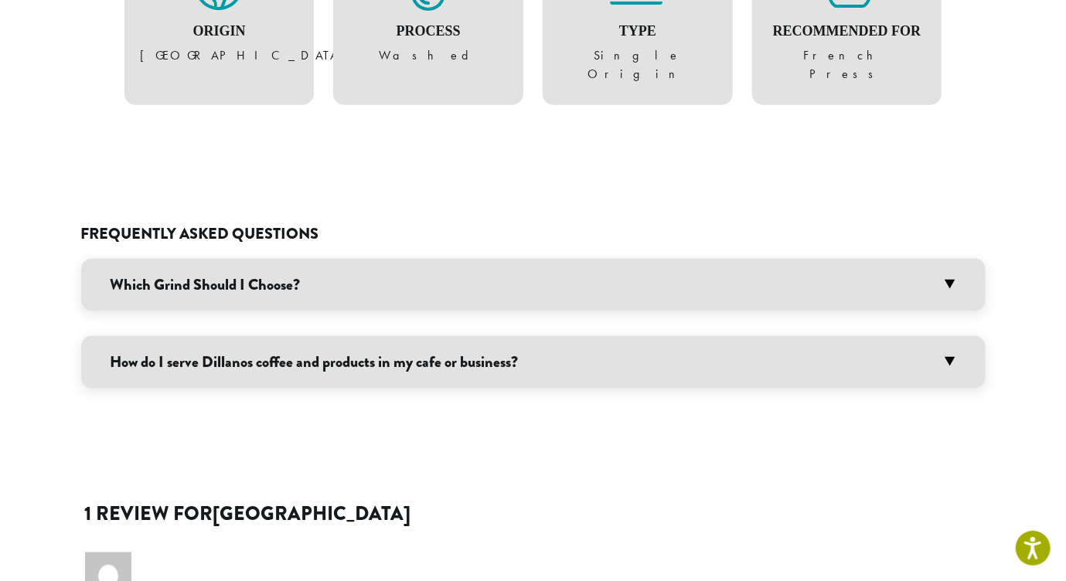
scroll to position [978, 0]
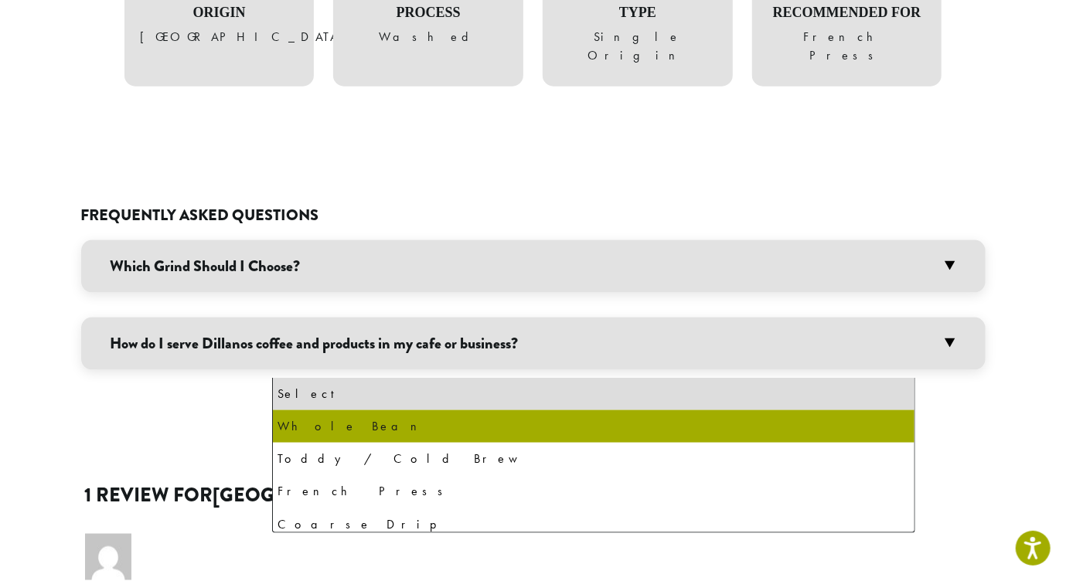
select select "**********"
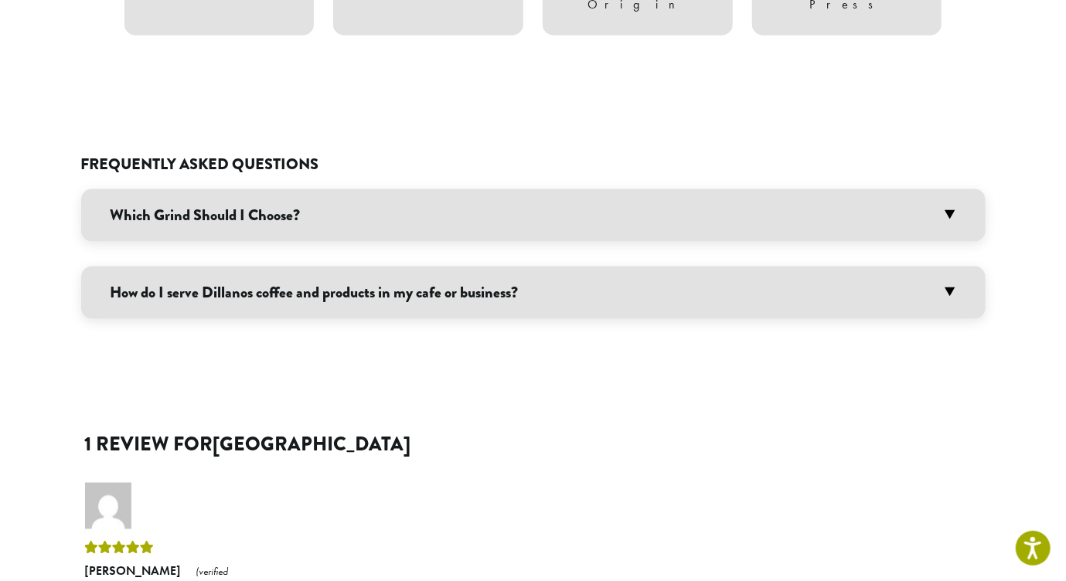
scroll to position [1078, 0]
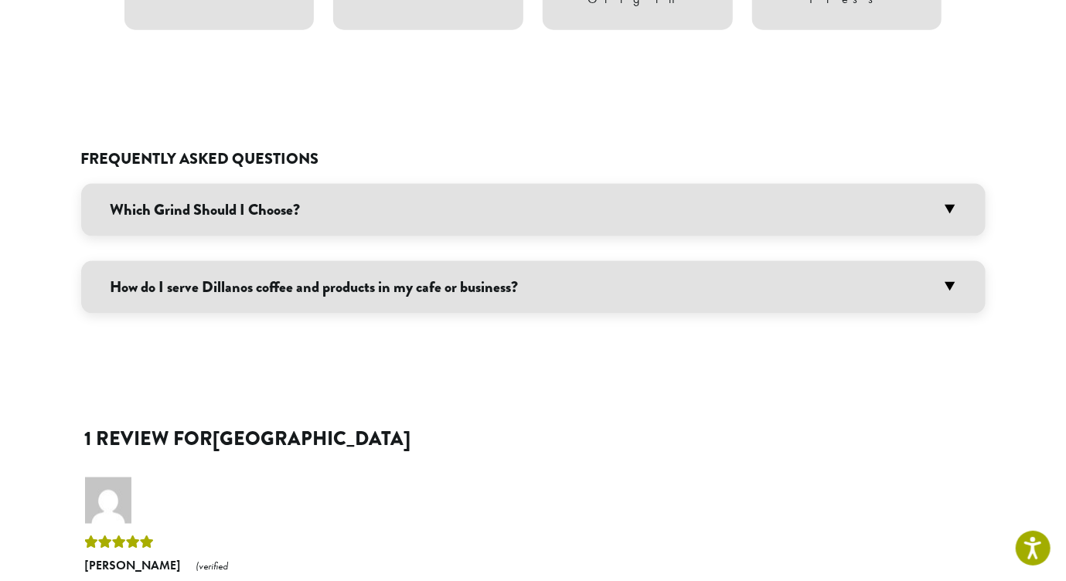
type input "*"
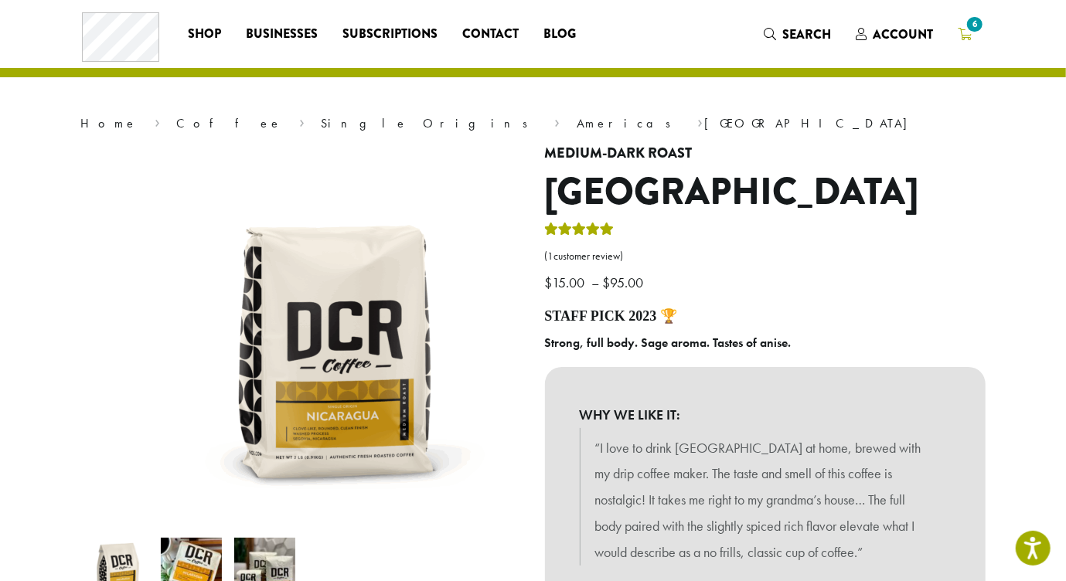
click at [964, 27] on span "6" at bounding box center [974, 24] width 21 height 21
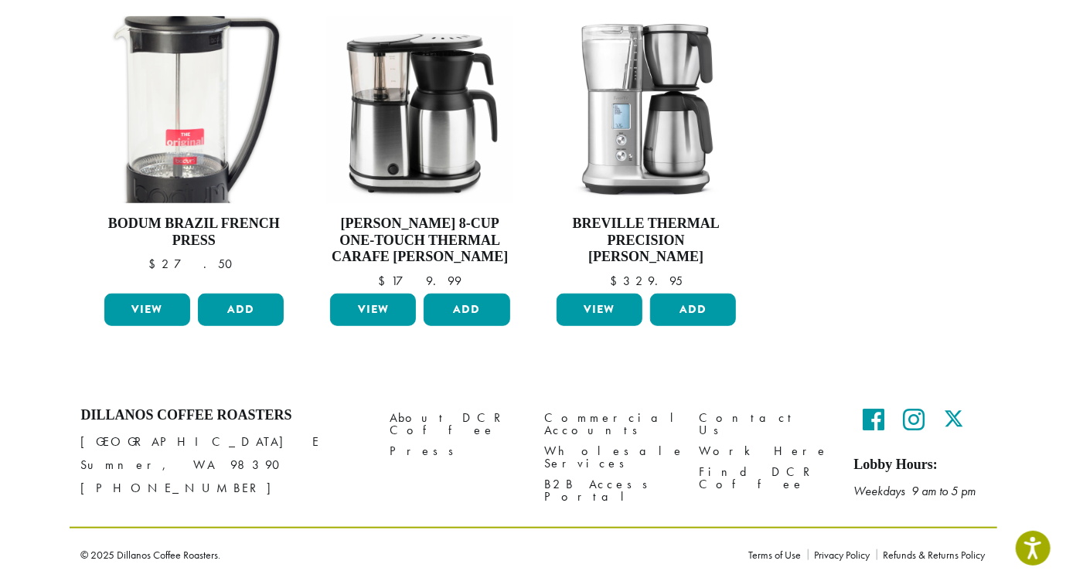
scroll to position [975, 0]
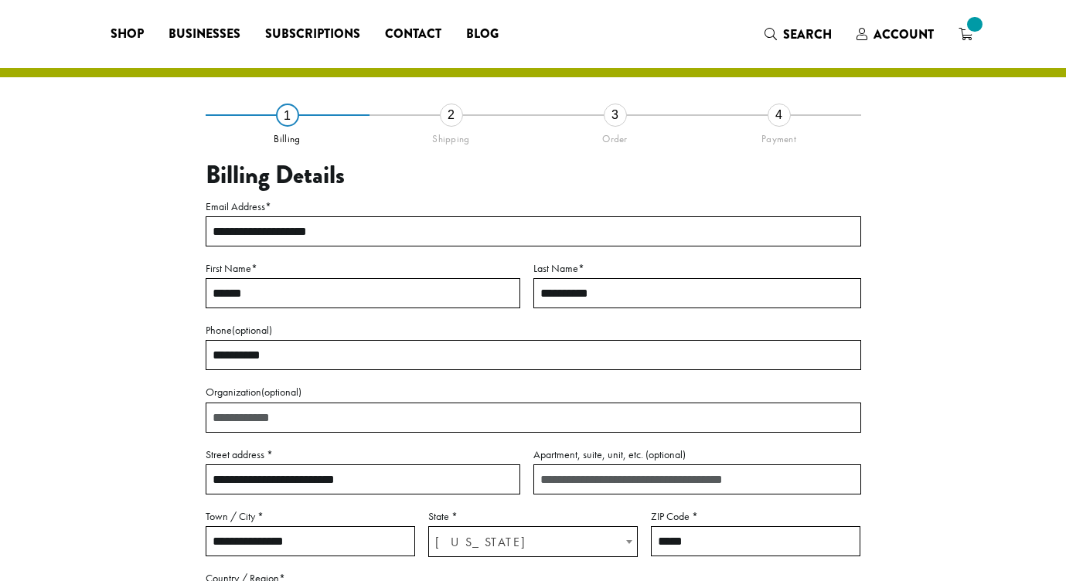
select select "**"
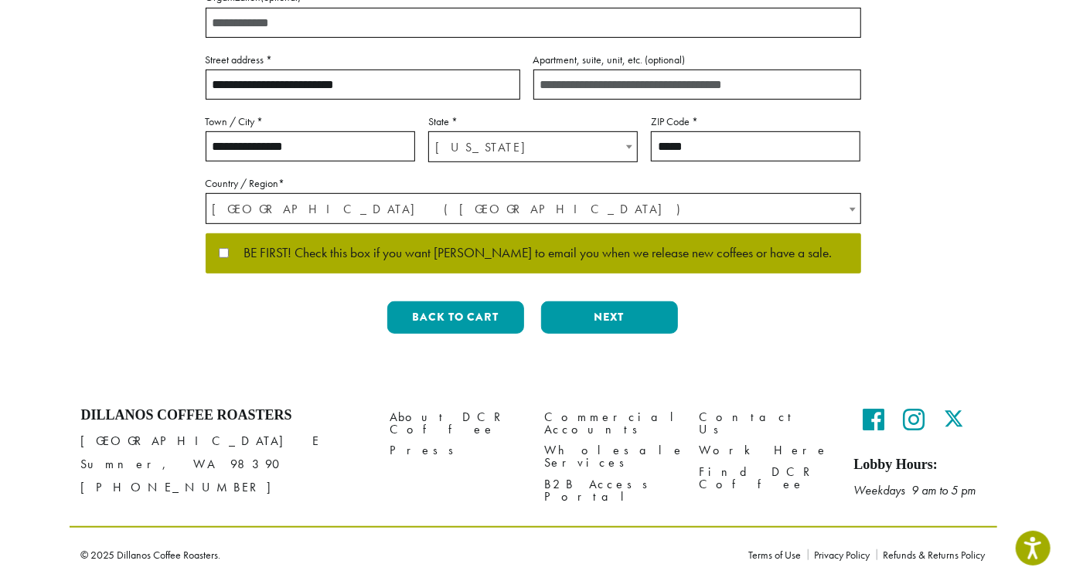
scroll to position [742, 0]
click at [618, 301] on button "Next" at bounding box center [609, 317] width 137 height 32
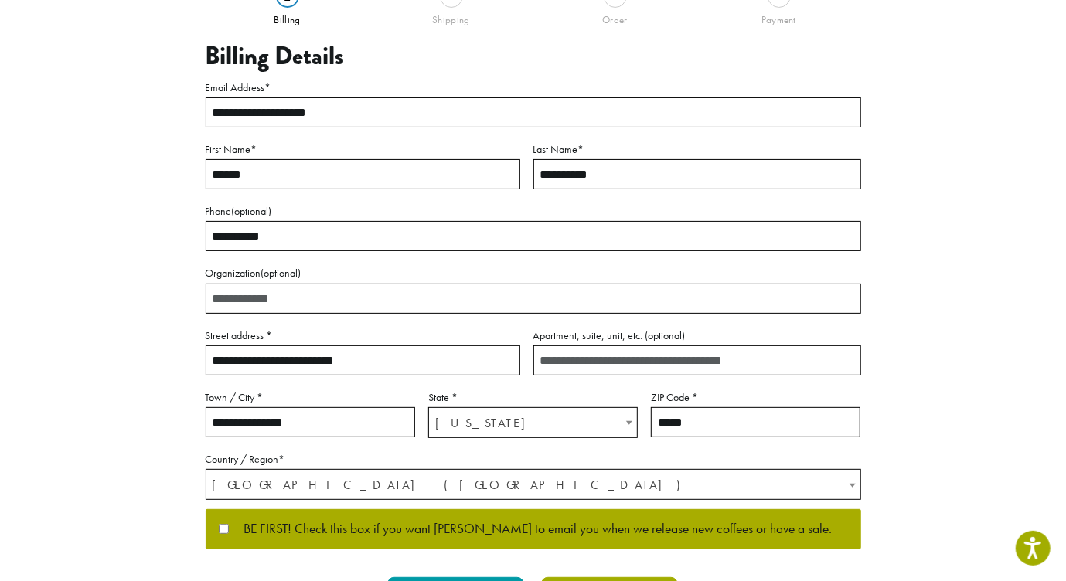
scroll to position [79, 0]
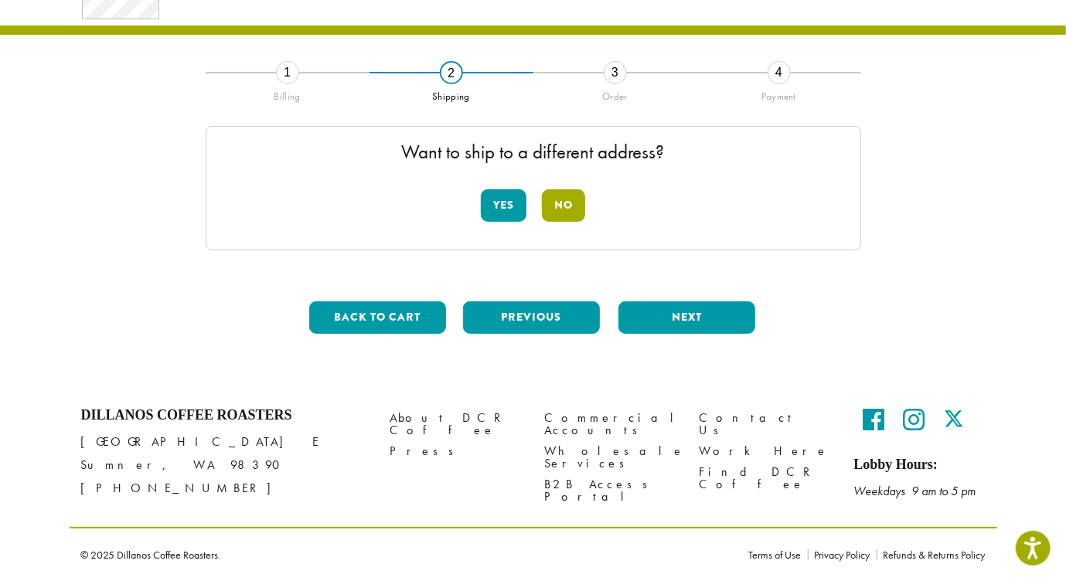
click at [573, 193] on button "No" at bounding box center [563, 205] width 43 height 32
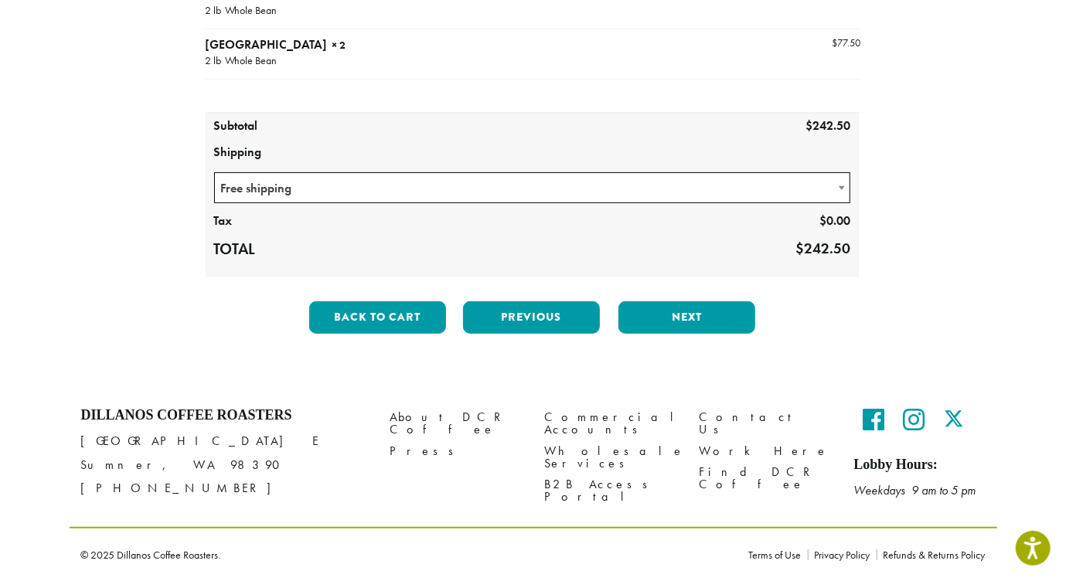
scroll to position [536, 0]
click at [684, 301] on button "Next" at bounding box center [686, 317] width 137 height 32
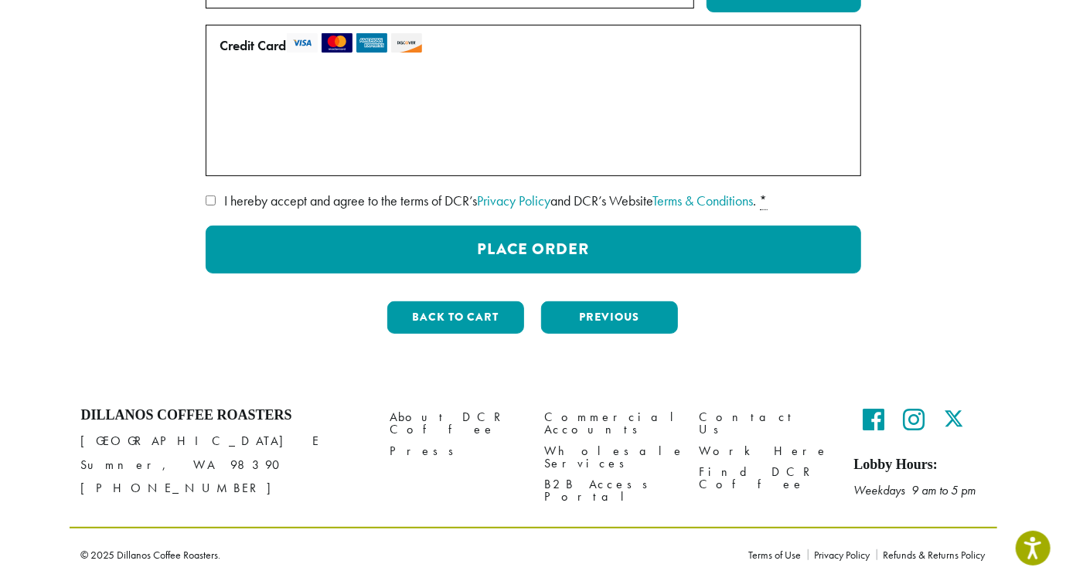
scroll to position [221, 0]
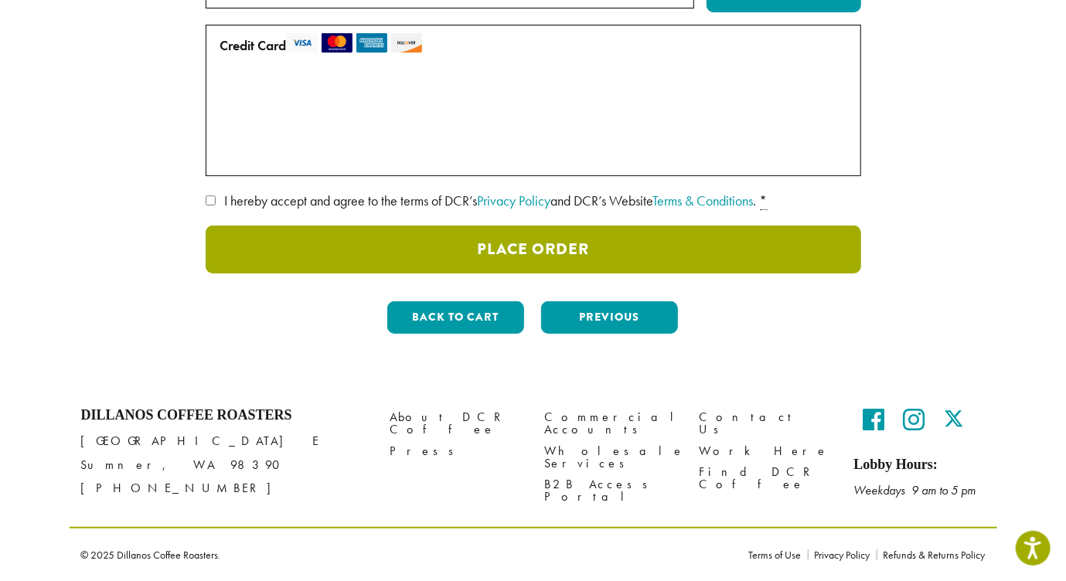
click at [517, 274] on button "Place Order" at bounding box center [533, 250] width 655 height 48
